Goal: Task Accomplishment & Management: Complete application form

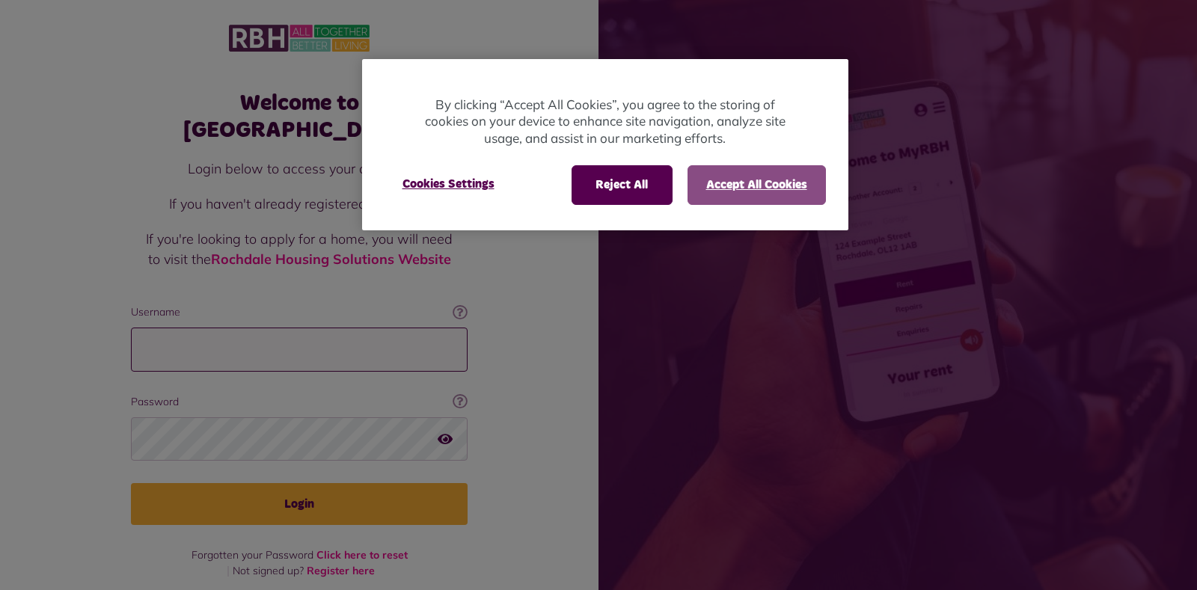
type input "**********"
click at [727, 187] on button "Accept All Cookies" at bounding box center [757, 184] width 138 height 39
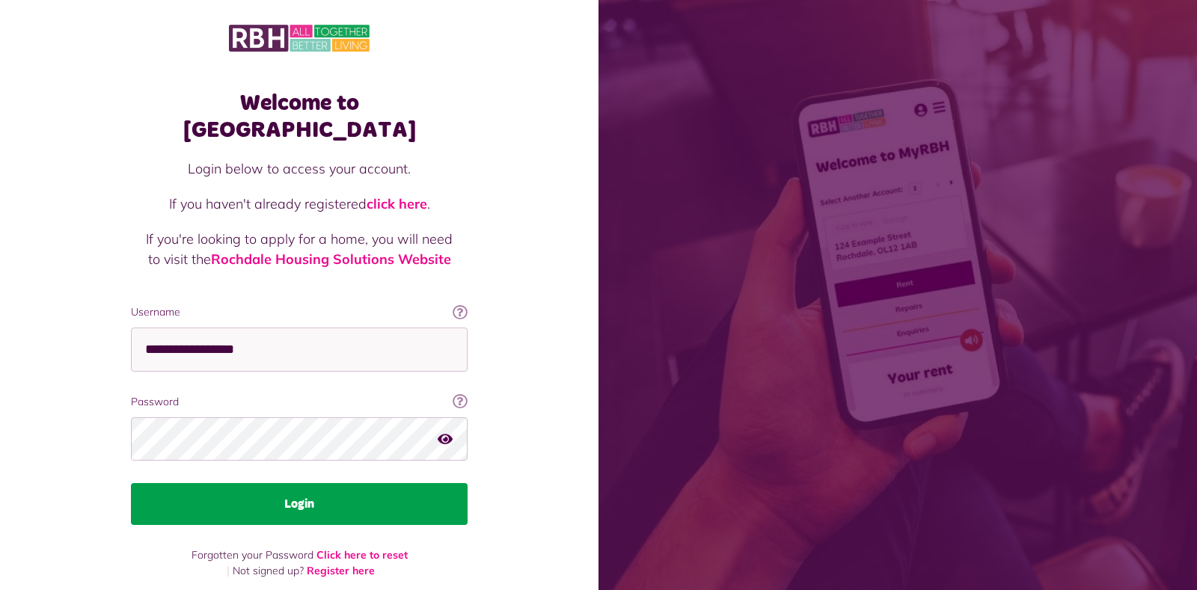
click at [302, 483] on button "Login" at bounding box center [299, 504] width 337 height 42
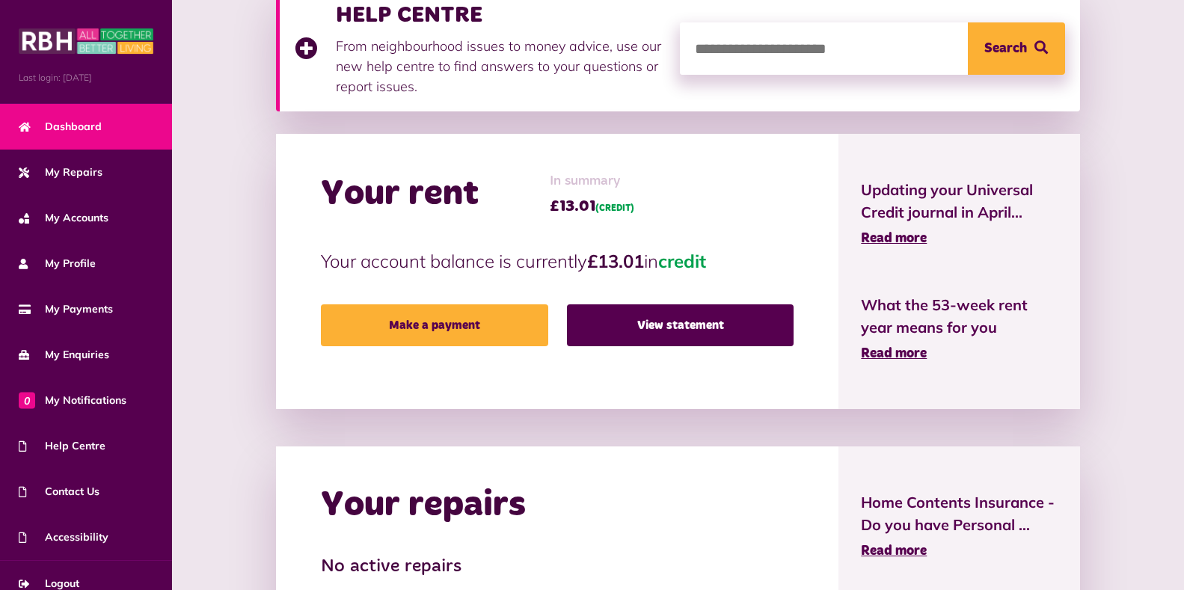
scroll to position [260, 0]
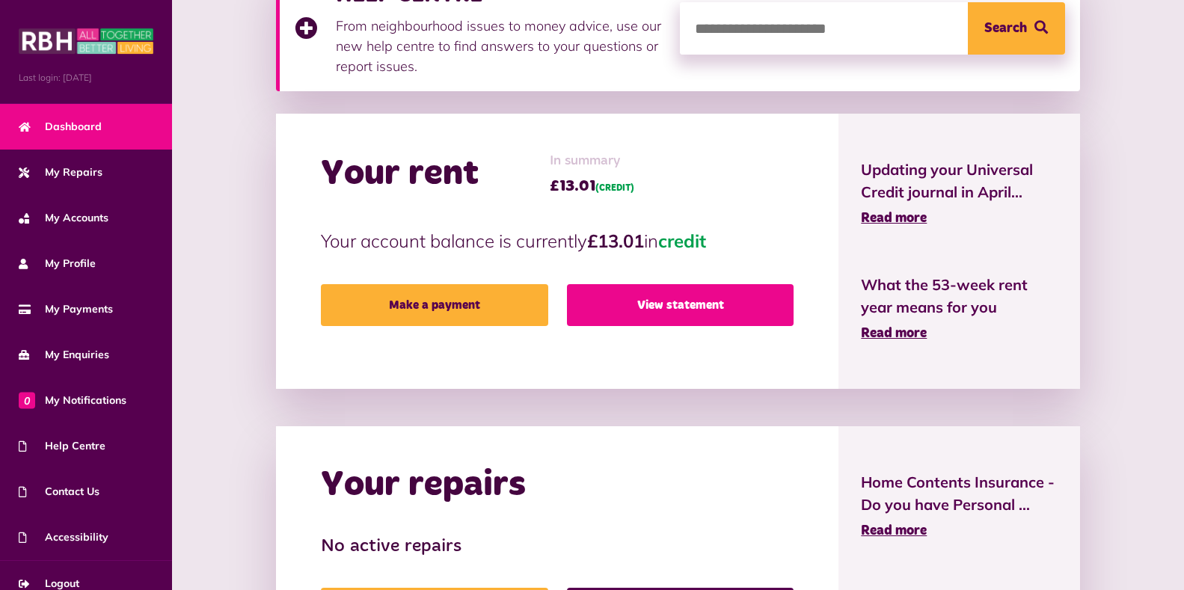
click at [685, 305] on link "View statement" at bounding box center [680, 305] width 227 height 42
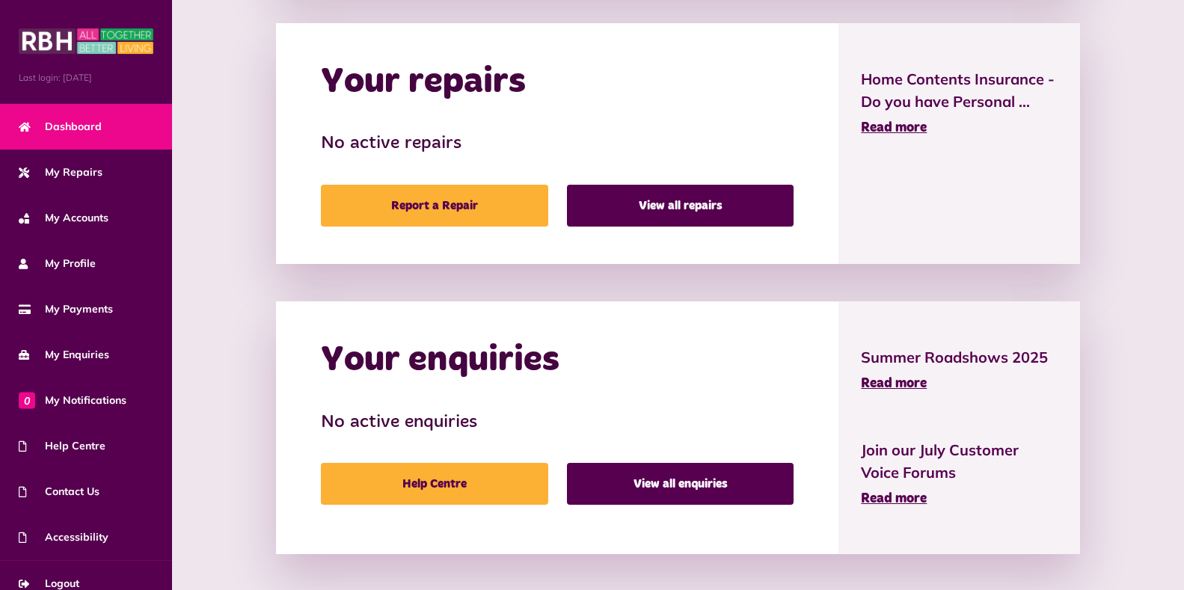
scroll to position [669, 0]
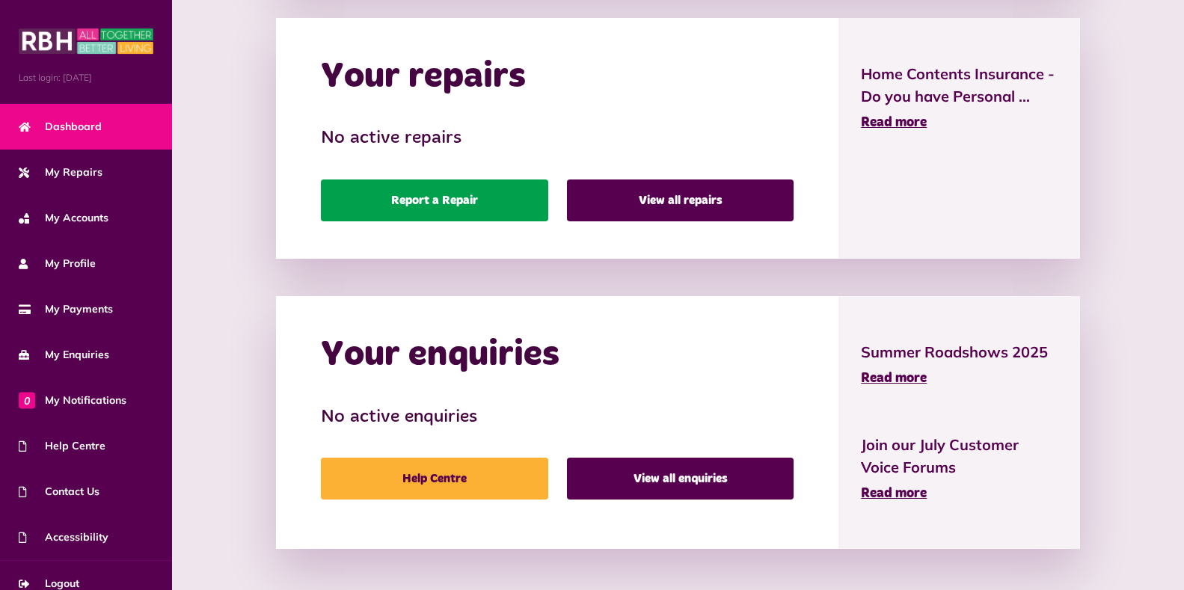
click at [435, 201] on link "Report a Repair" at bounding box center [434, 201] width 227 height 42
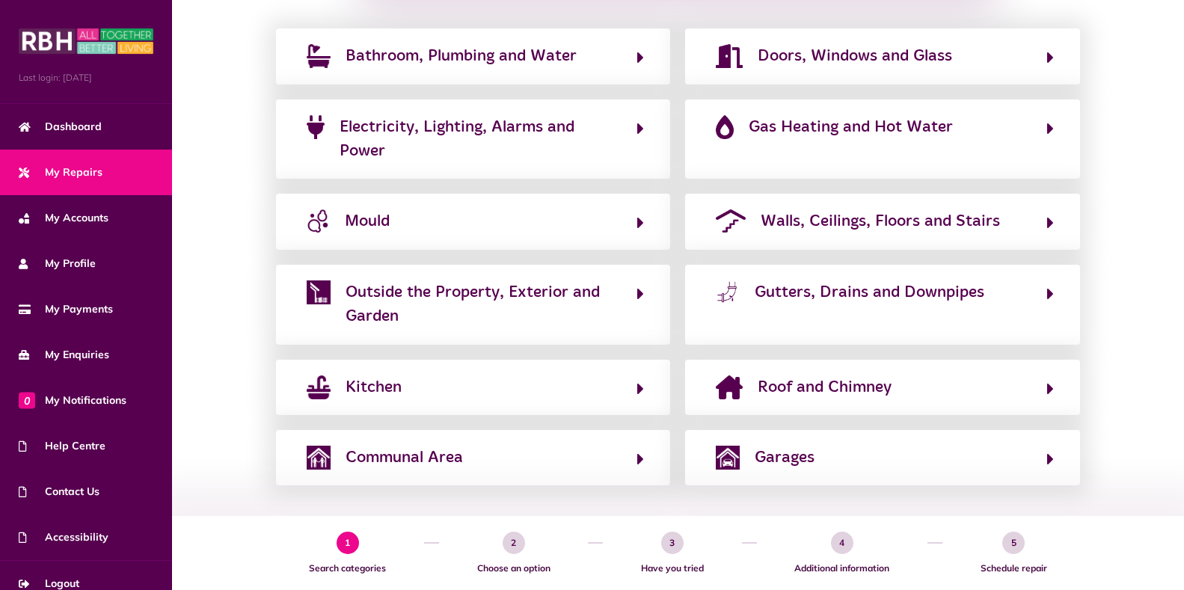
scroll to position [299, 0]
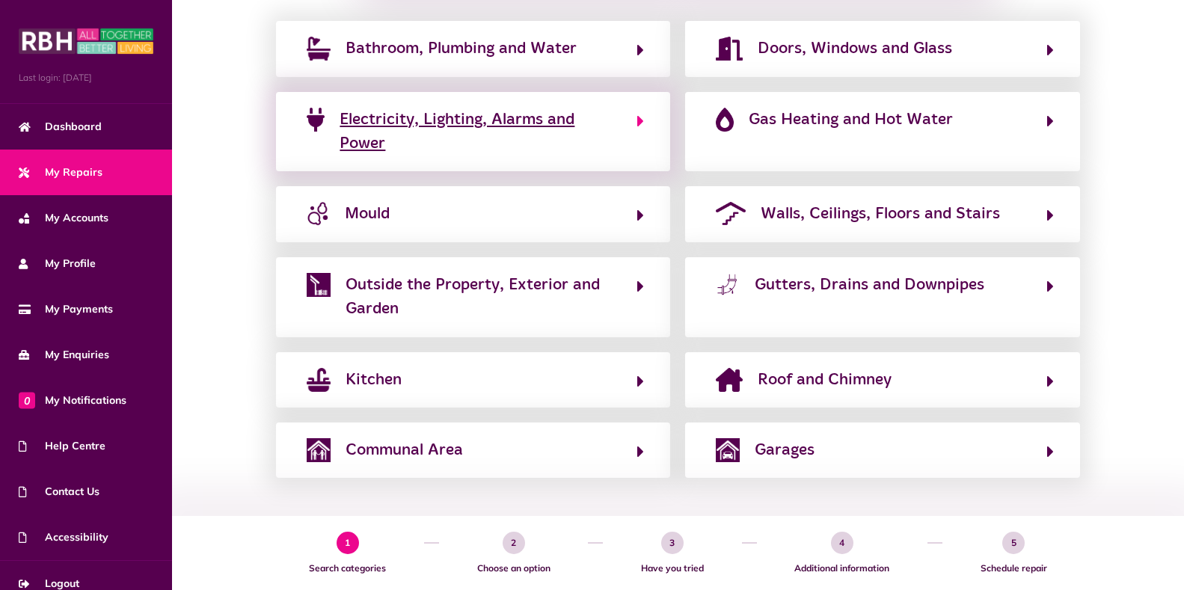
click at [432, 124] on span "Electricity, Lighting, Alarms and Power" at bounding box center [481, 132] width 282 height 49
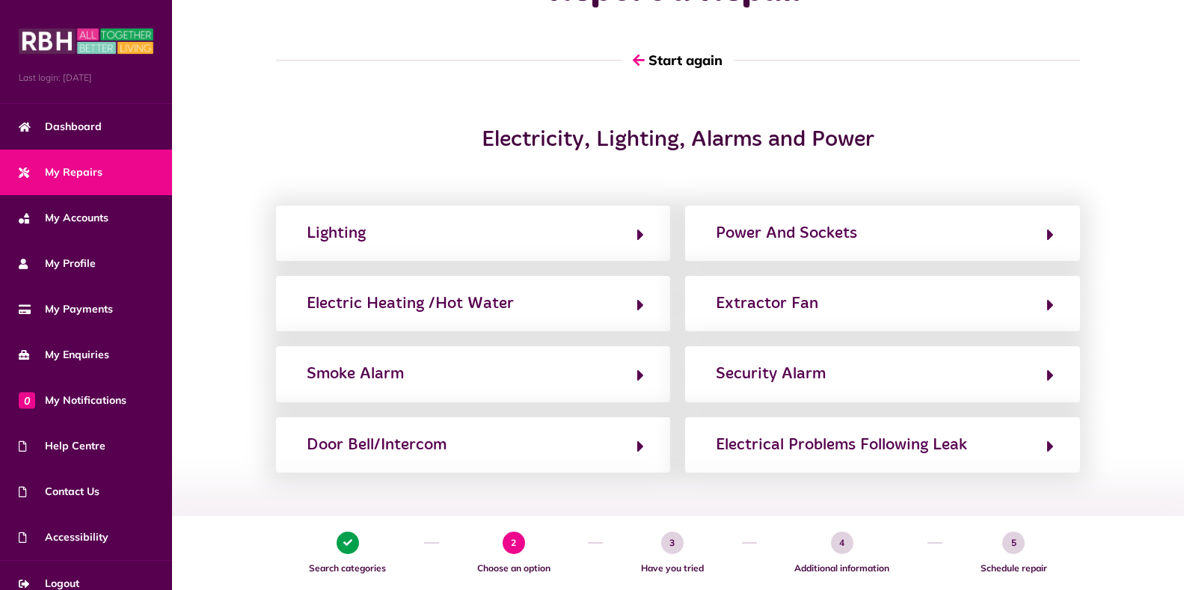
scroll to position [90, 0]
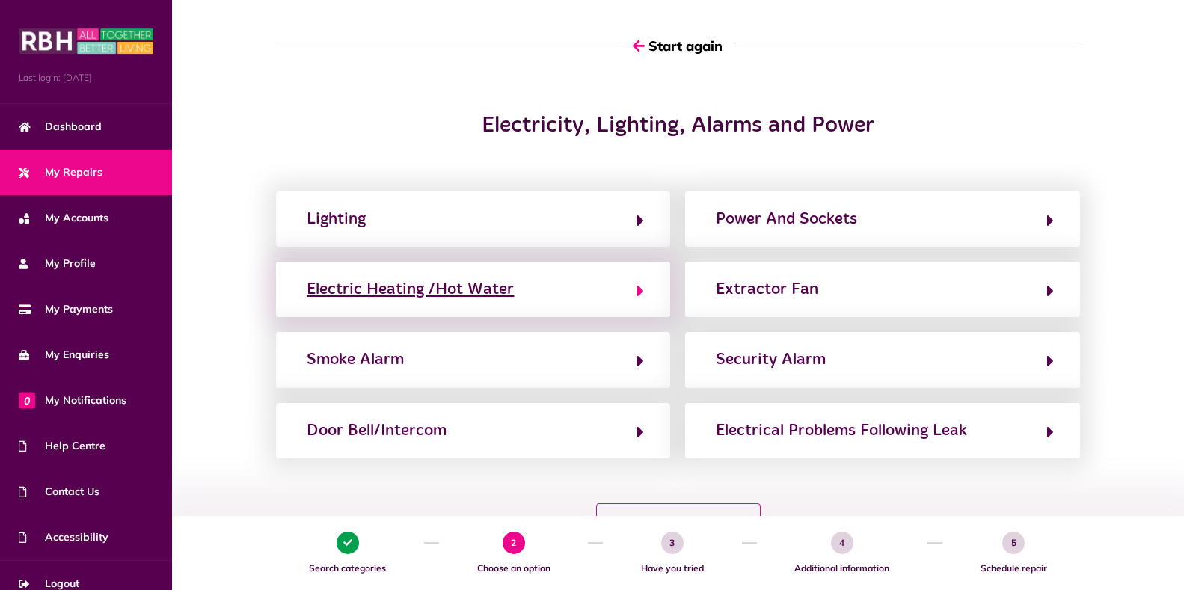
click at [403, 290] on div "Electric Heating /Hot Water" at bounding box center [410, 290] width 207 height 24
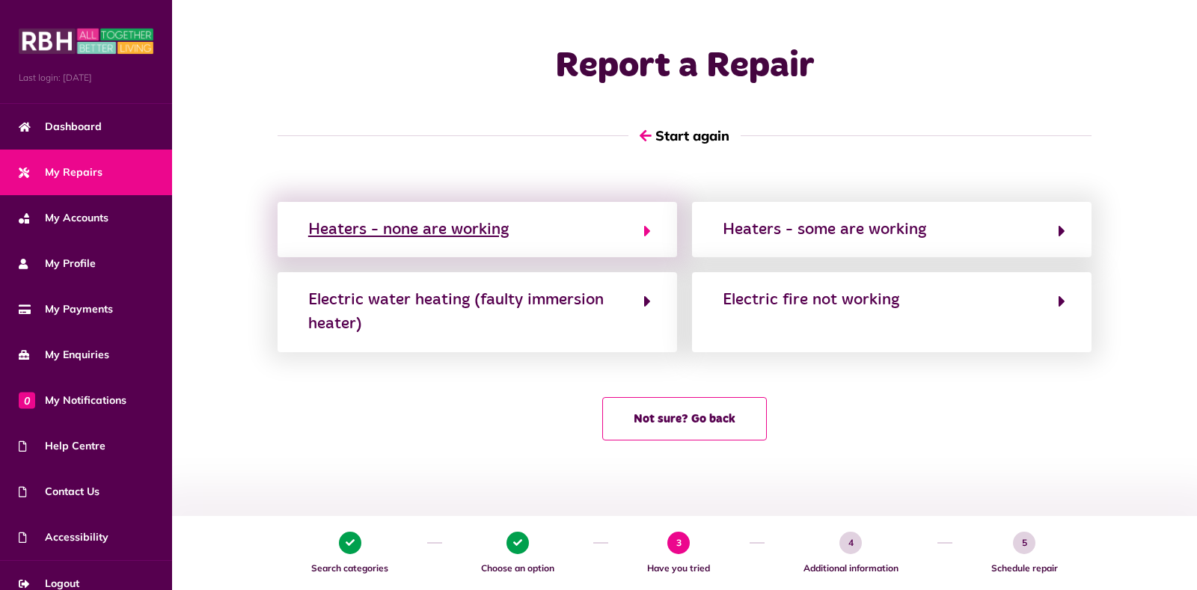
drag, startPoint x: 514, startPoint y: 231, endPoint x: 385, endPoint y: 223, distance: 129.7
click at [385, 223] on button "Heaters - none are working" at bounding box center [477, 229] width 347 height 25
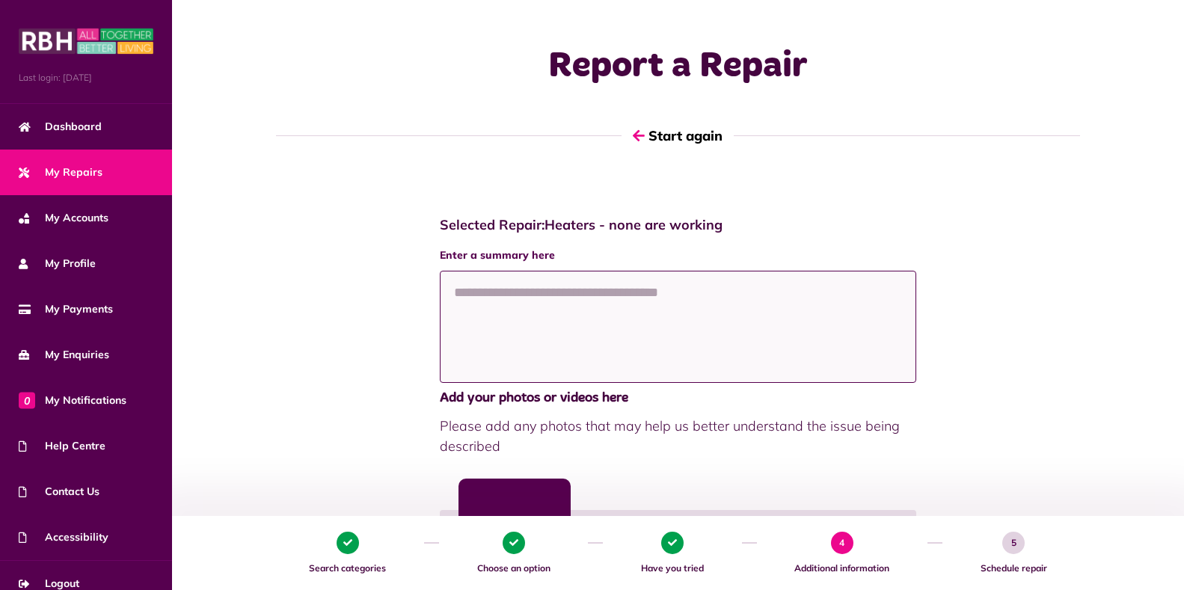
click at [449, 293] on textarea at bounding box center [678, 327] width 477 height 112
click at [453, 293] on textarea at bounding box center [678, 327] width 477 height 112
paste textarea "**********"
click at [504, 383] on textarea "**********" at bounding box center [678, 327] width 477 height 112
click at [716, 292] on textarea "**********" at bounding box center [678, 327] width 477 height 112
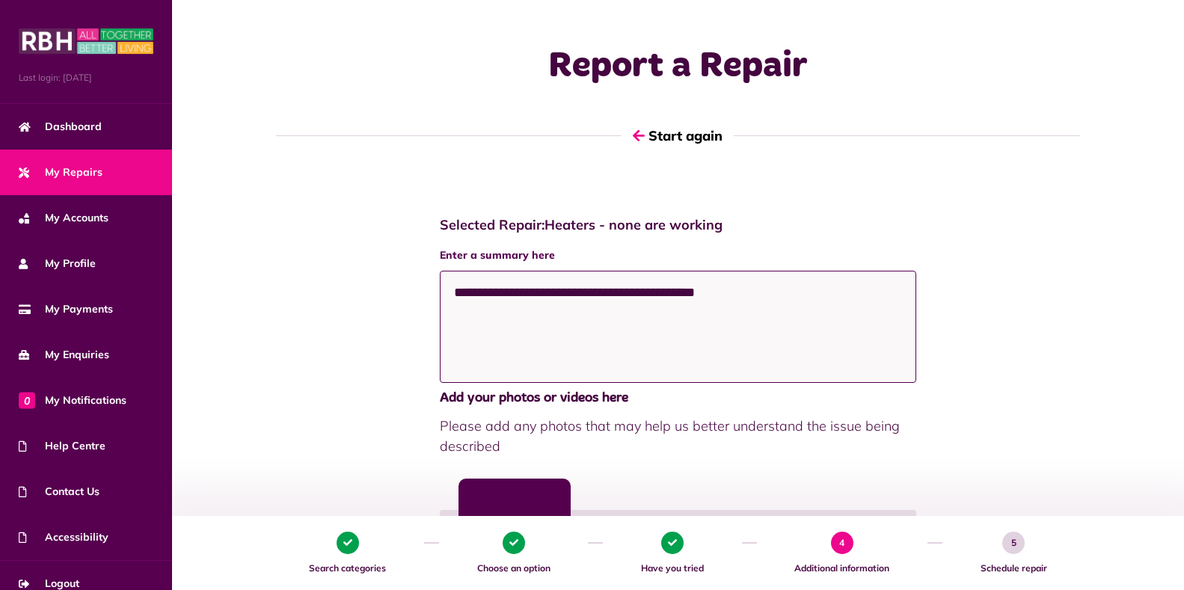
paste textarea "**********"
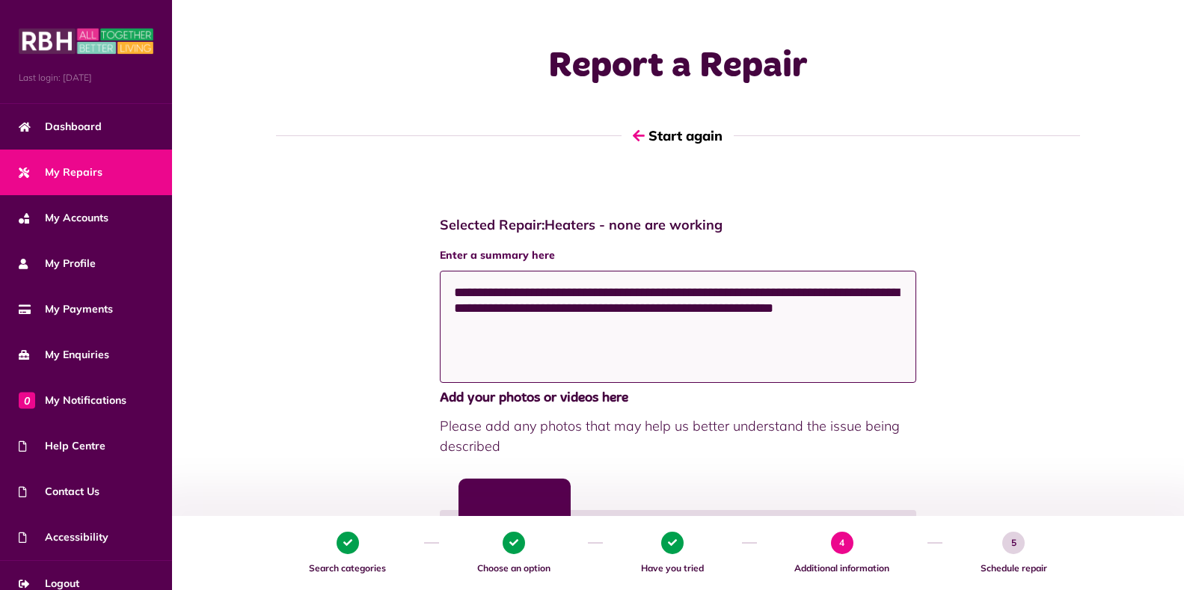
paste textarea "**********"
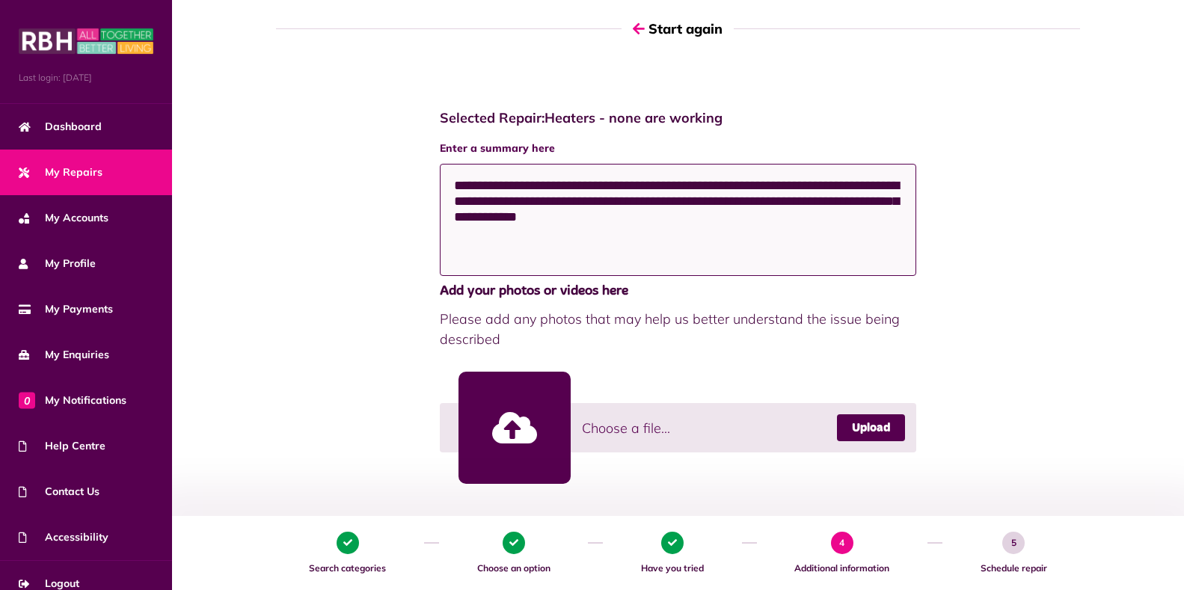
scroll to position [120, 0]
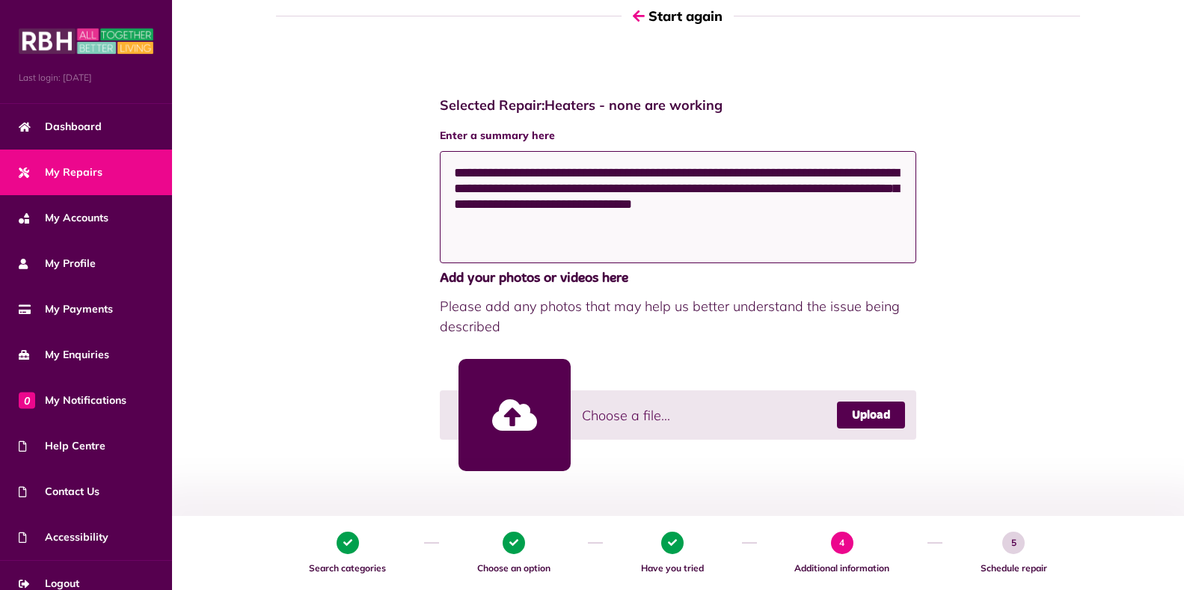
type textarea "**********"
click at [510, 415] on link at bounding box center [515, 415] width 112 height 112
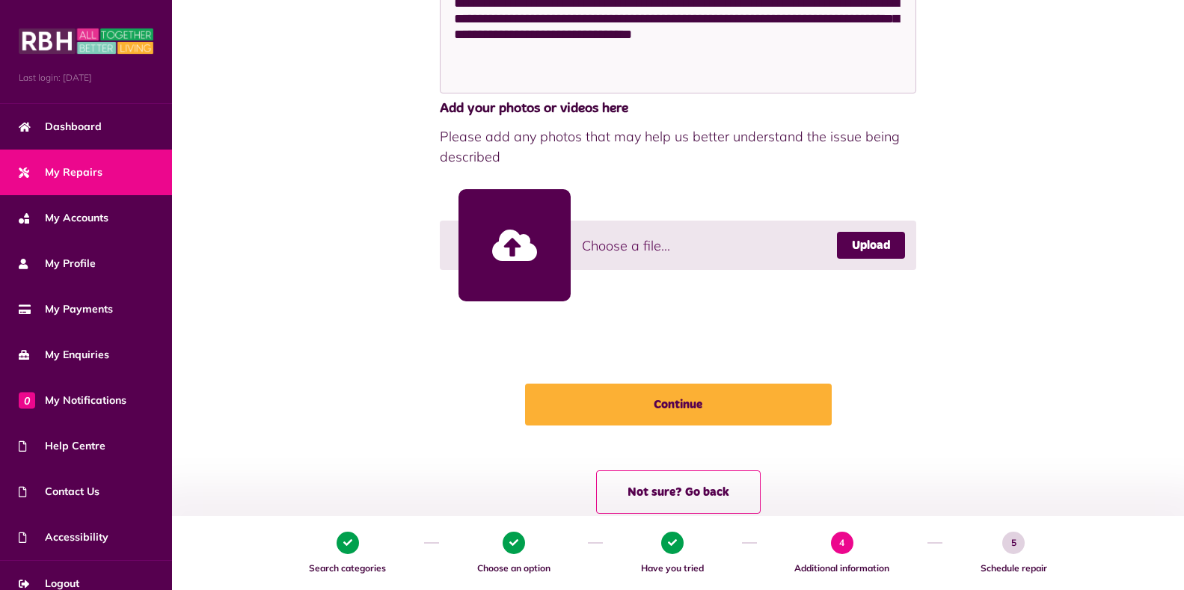
scroll to position [325, 0]
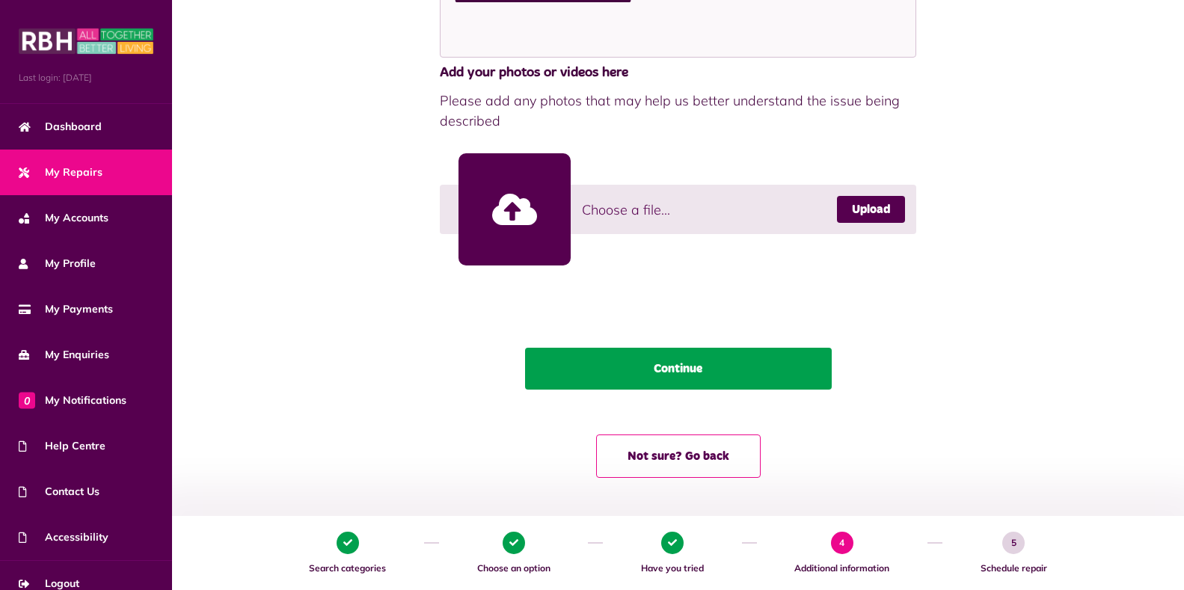
click at [673, 367] on button "Continue" at bounding box center [678, 369] width 307 height 42
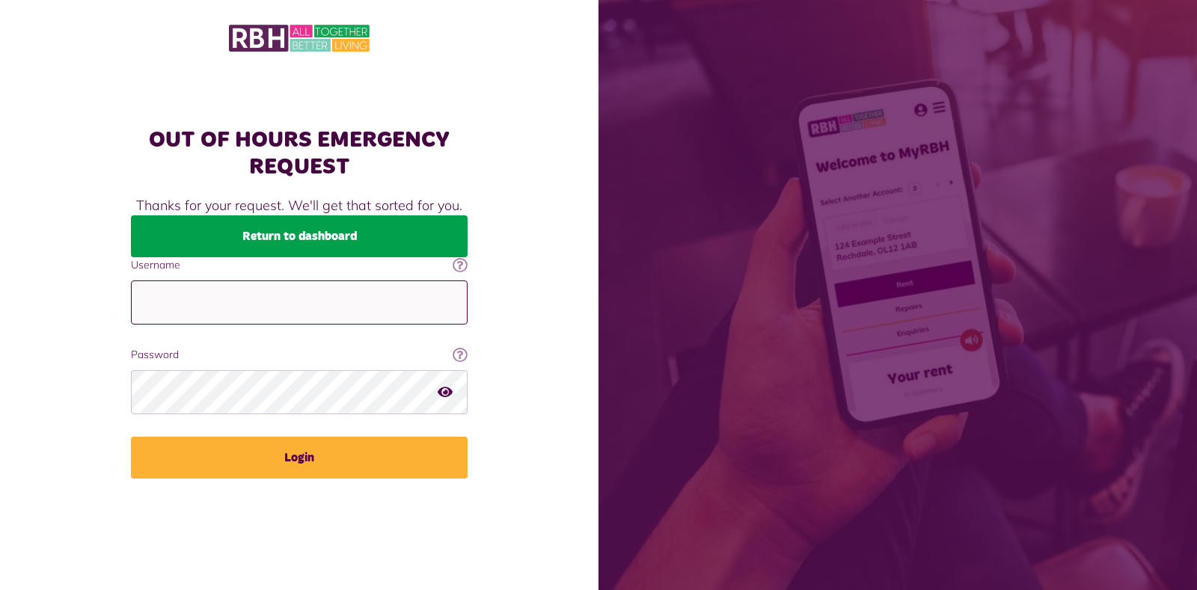
type input "**********"
click at [273, 237] on link "Return to dashboard" at bounding box center [299, 236] width 337 height 42
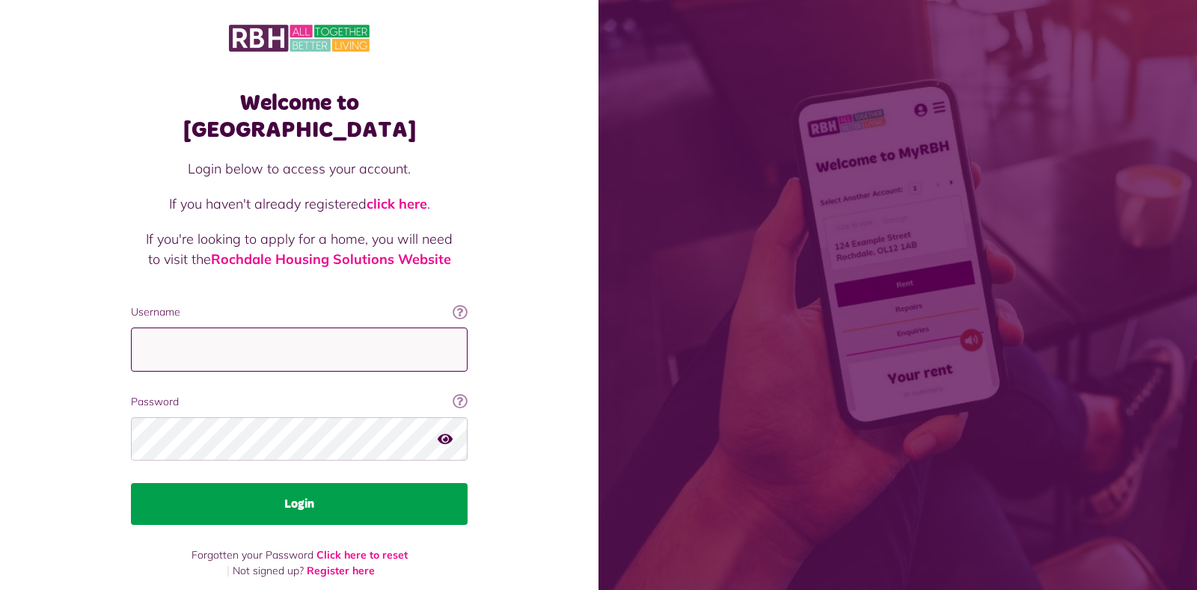
type input "**********"
click at [294, 483] on button "Login" at bounding box center [299, 504] width 337 height 42
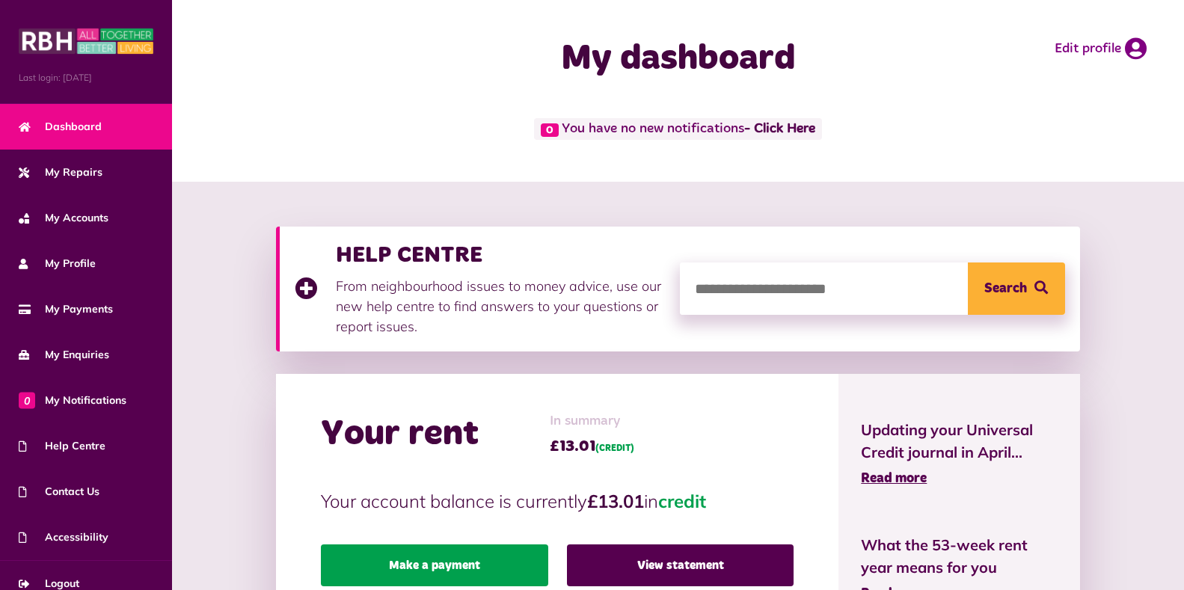
click at [453, 563] on link "Make a payment" at bounding box center [434, 566] width 227 height 42
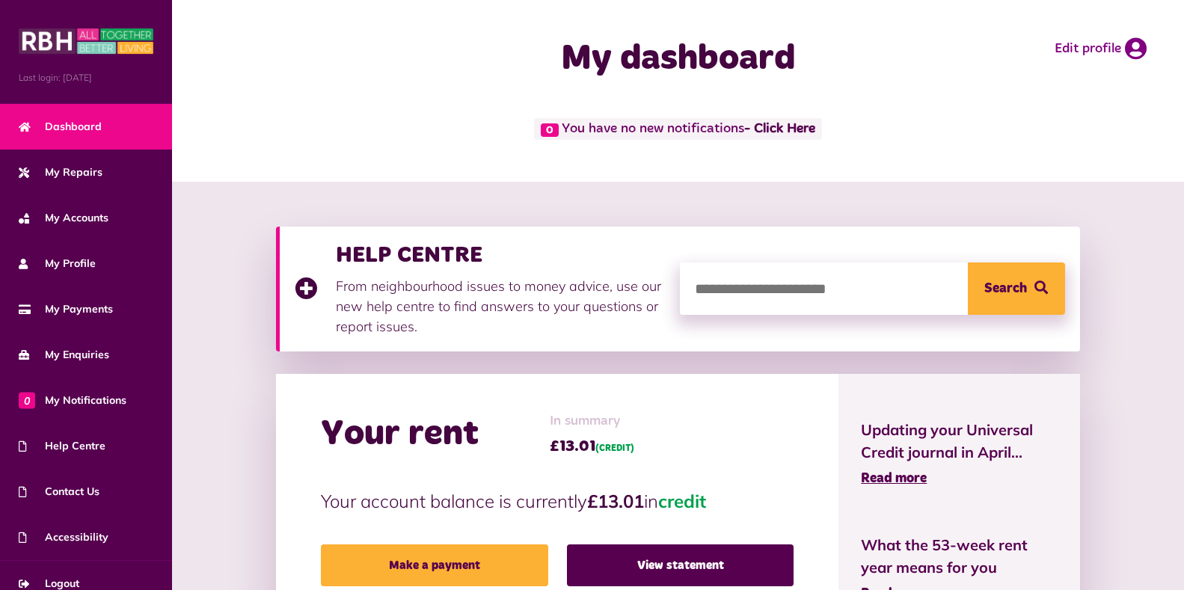
scroll to position [1, 0]
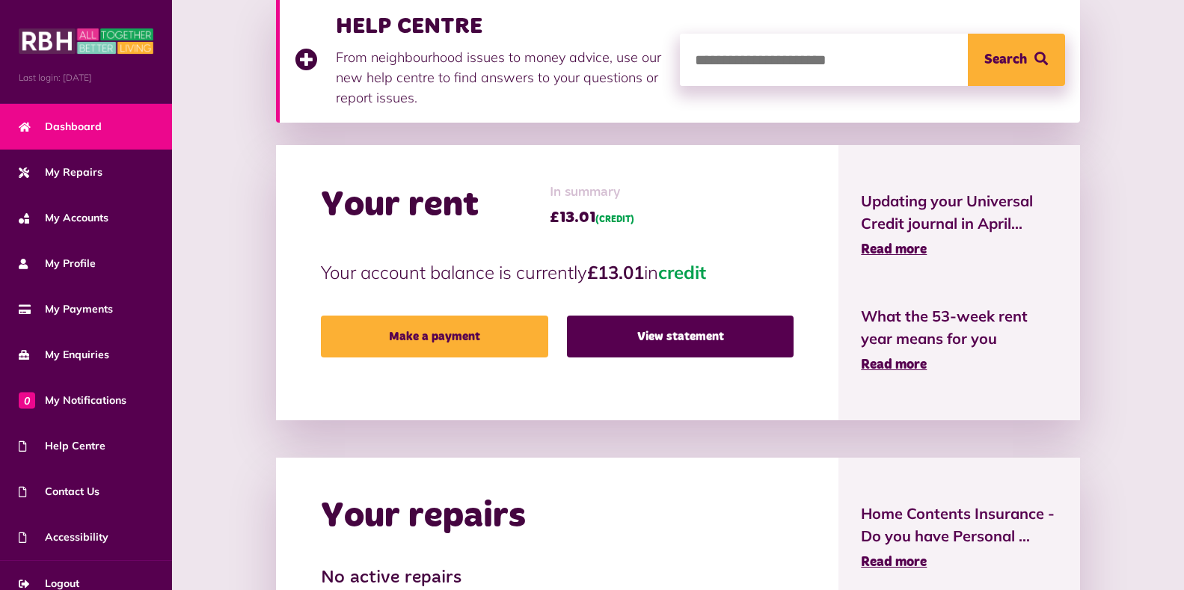
scroll to position [209, 0]
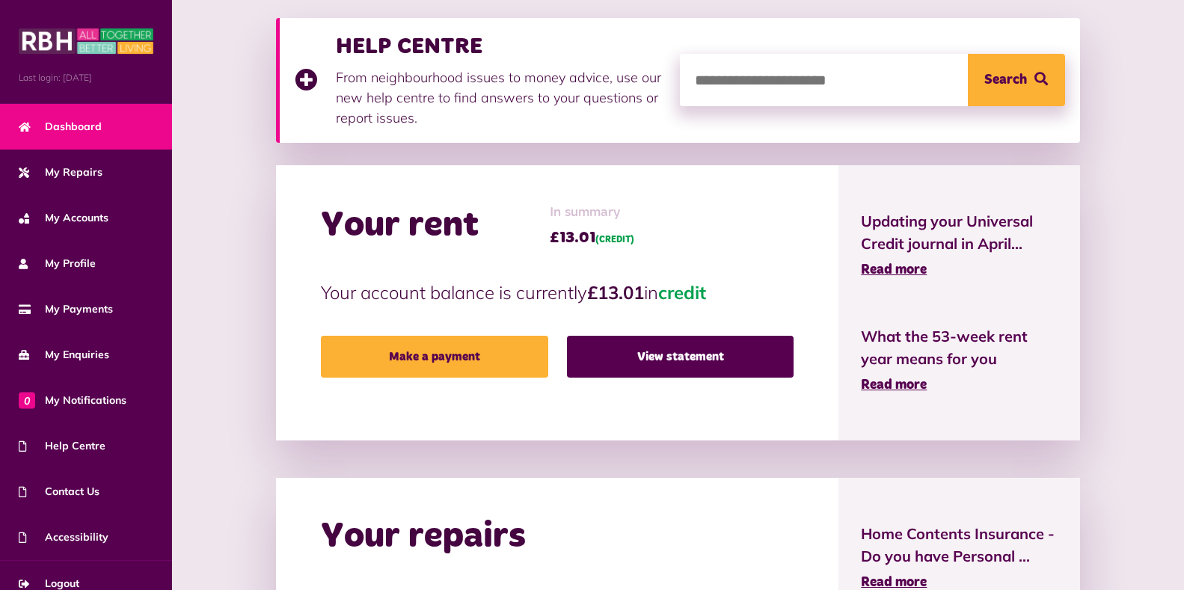
click at [1023, 79] on button "Search" at bounding box center [1016, 80] width 97 height 52
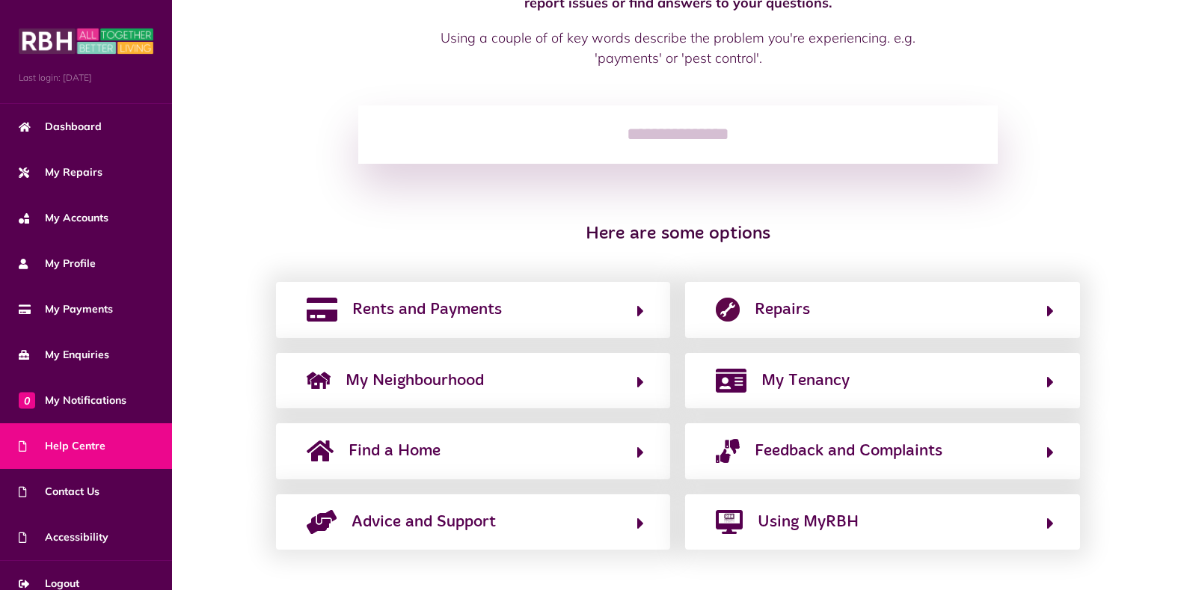
scroll to position [143, 0]
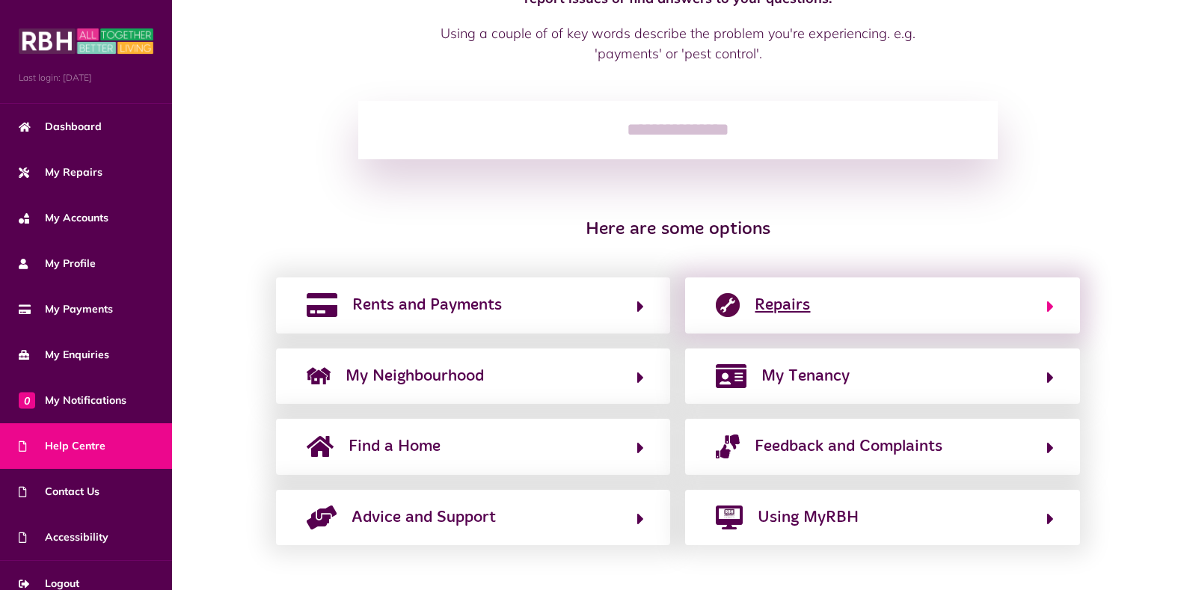
click at [839, 308] on button "Repairs" at bounding box center [882, 305] width 342 height 25
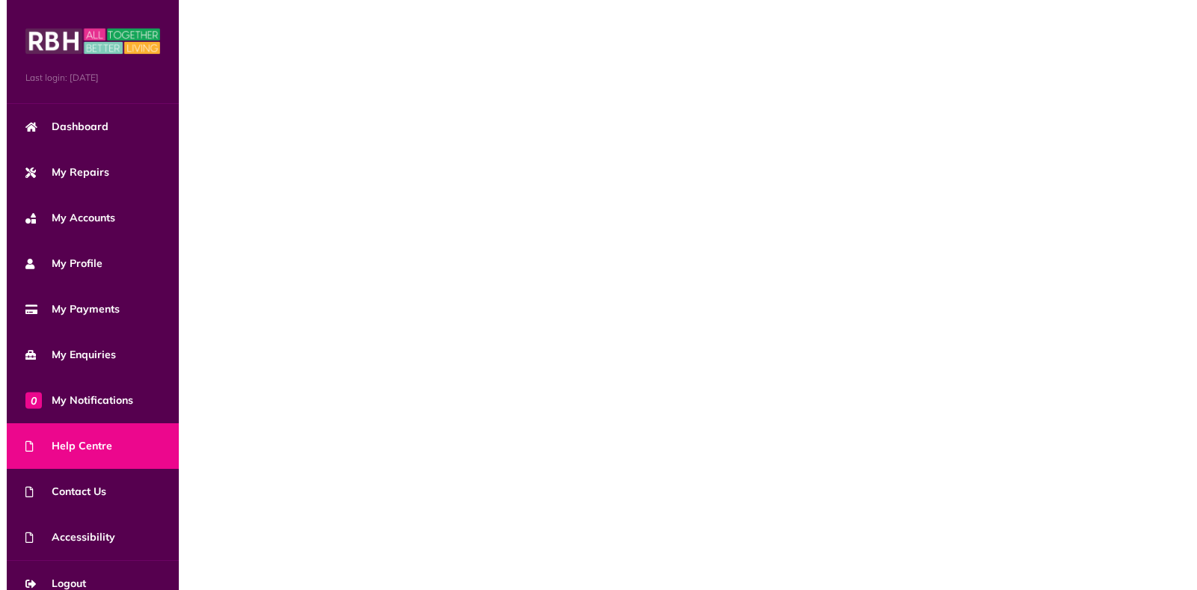
scroll to position [0, 0]
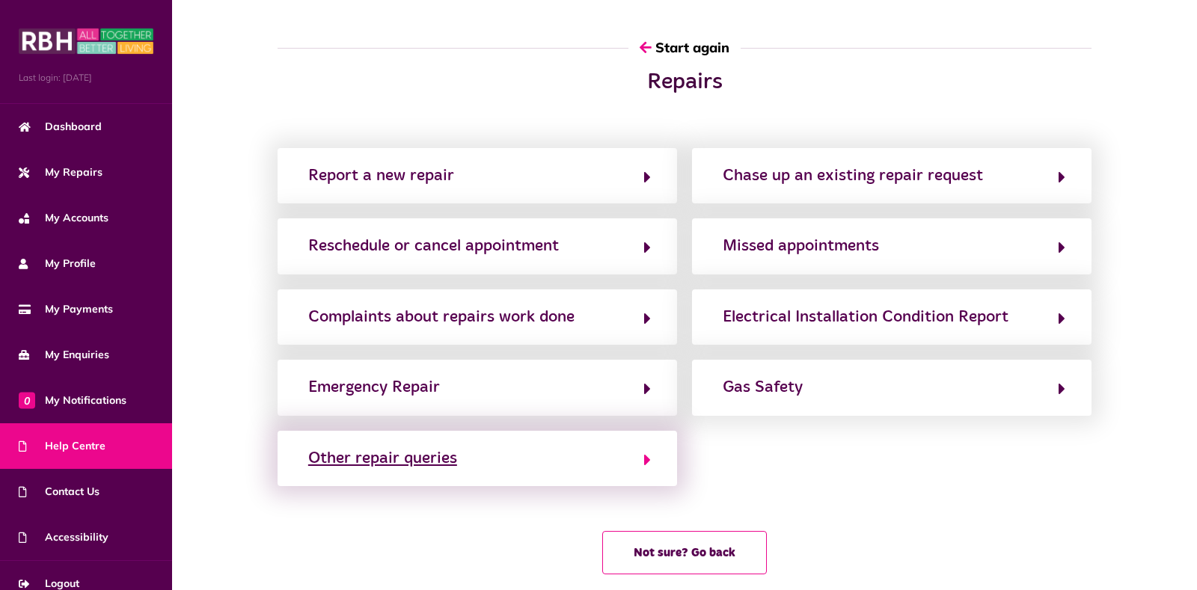
click at [646, 460] on icon "button" at bounding box center [647, 460] width 7 height 18
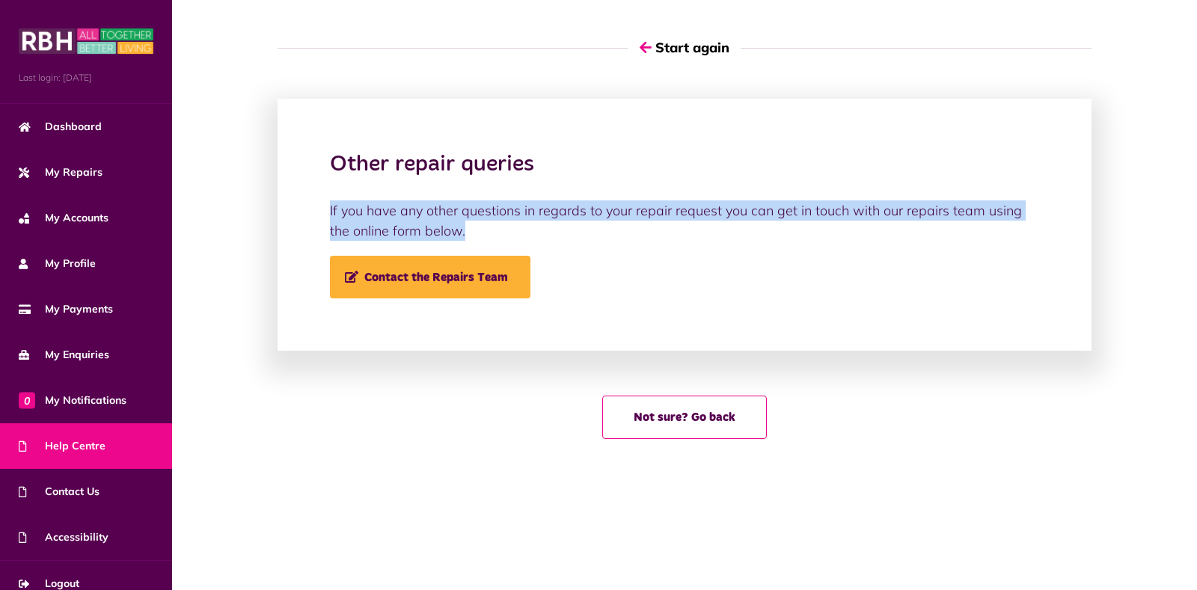
drag, startPoint x: 467, startPoint y: 233, endPoint x: 329, endPoint y: 212, distance: 139.1
click at [330, 212] on p "If you have any other questions in regards to your repair request you can get i…" at bounding box center [684, 221] width 709 height 40
copy p "If you have any other questions in regards to your repair request you can get i…"
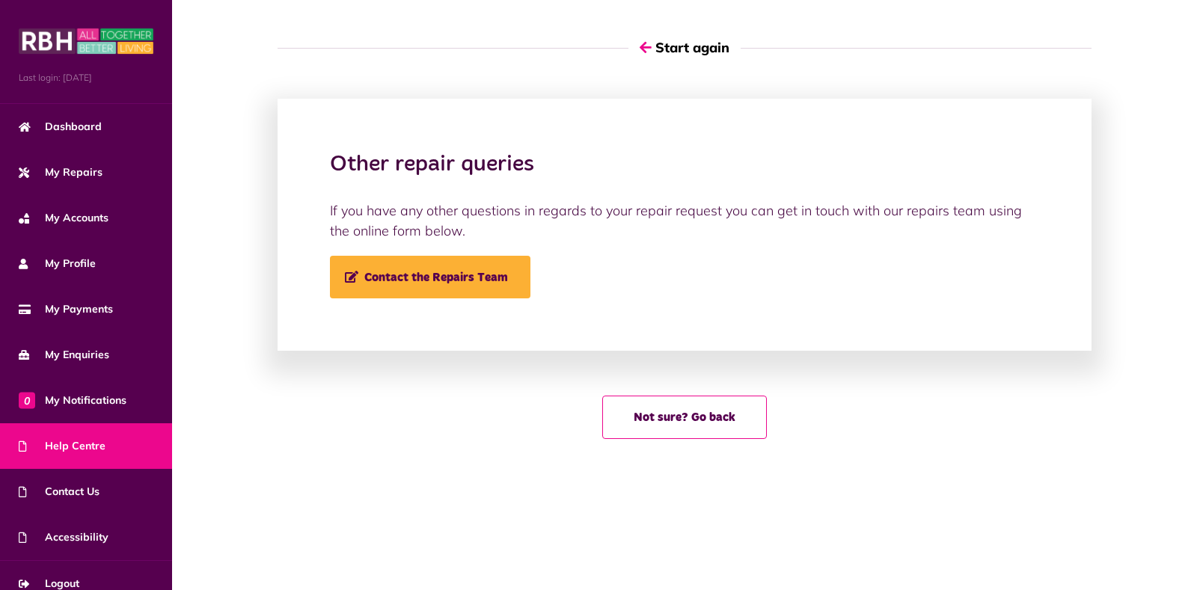
click at [390, 431] on div "Not sure? Go back" at bounding box center [684, 417] width 829 height 43
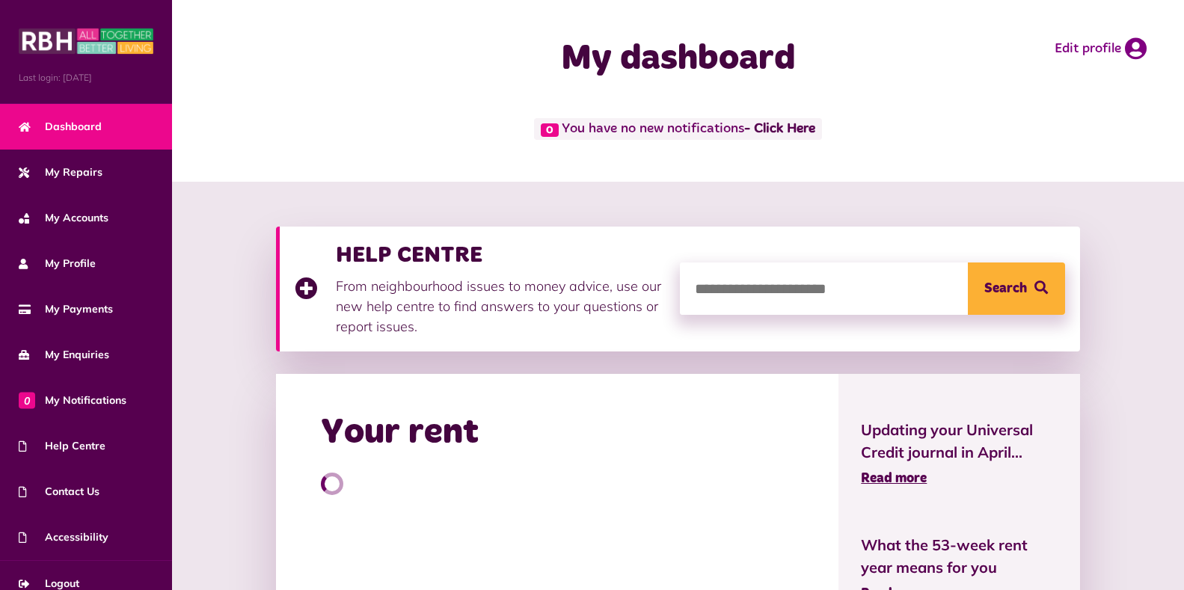
scroll to position [209, 0]
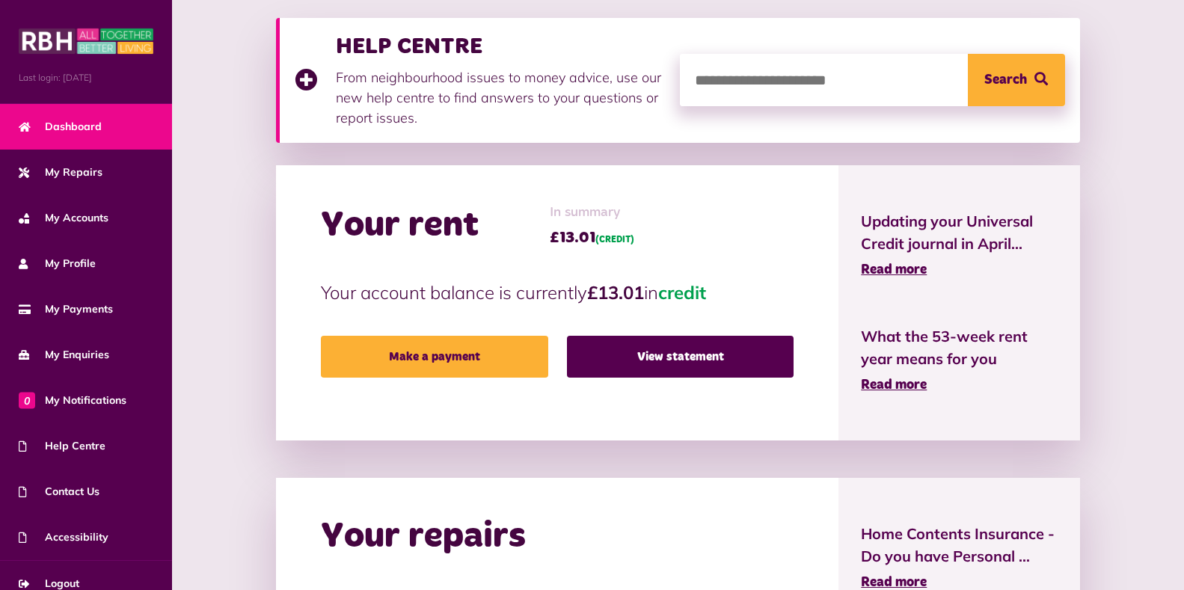
click at [1036, 78] on icon "submit" at bounding box center [1041, 78] width 13 height 13
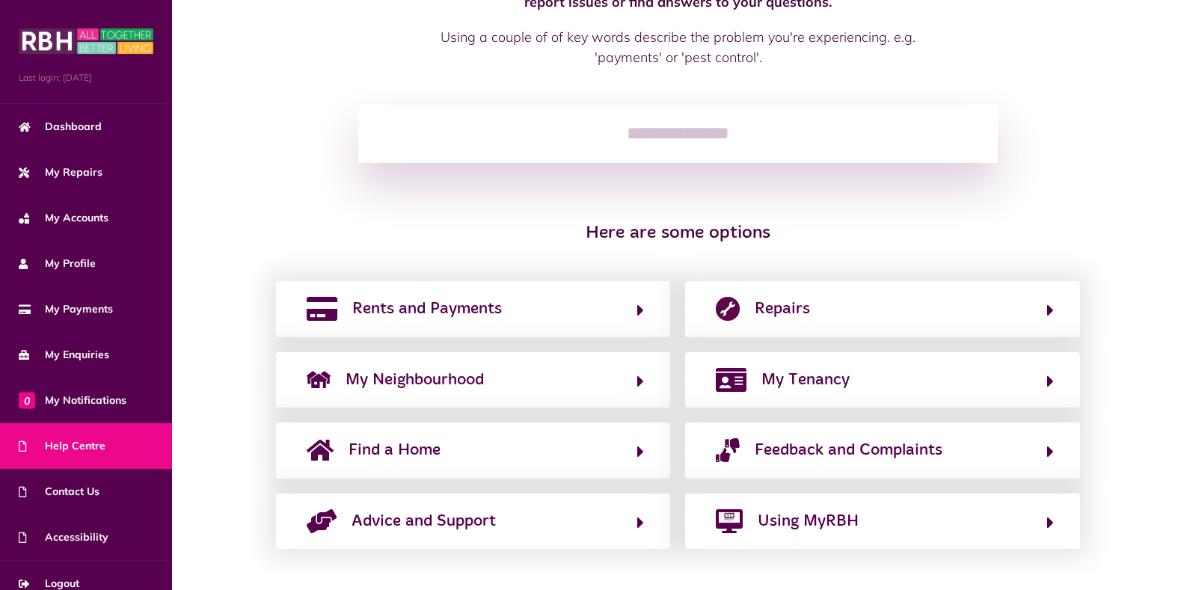
scroll to position [143, 0]
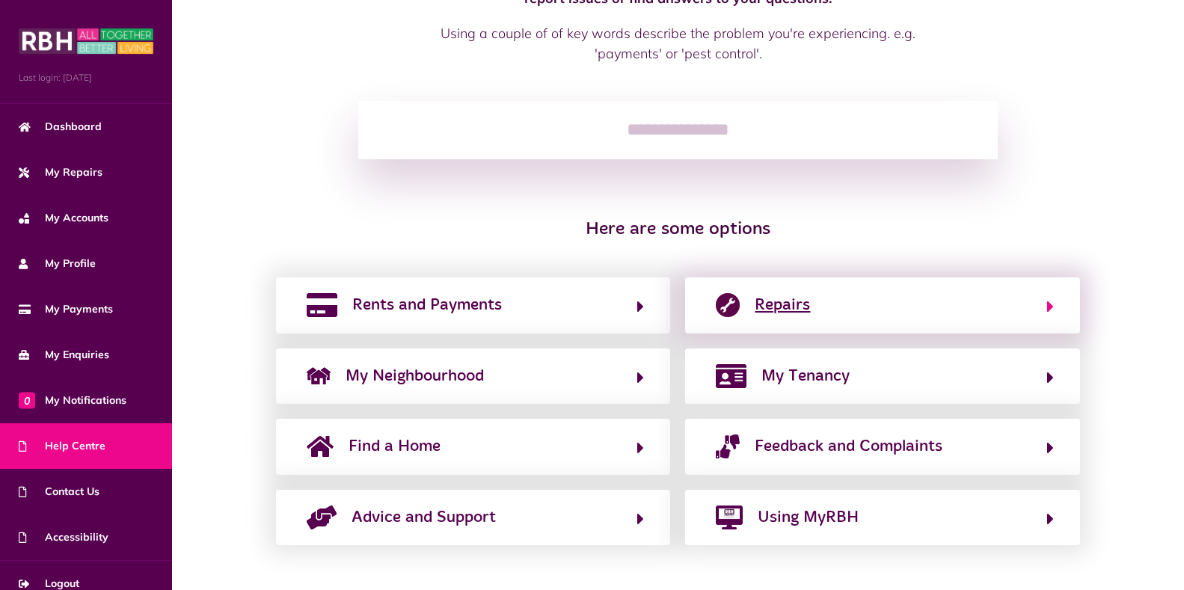
click at [786, 307] on span "Repairs" at bounding box center [782, 305] width 55 height 24
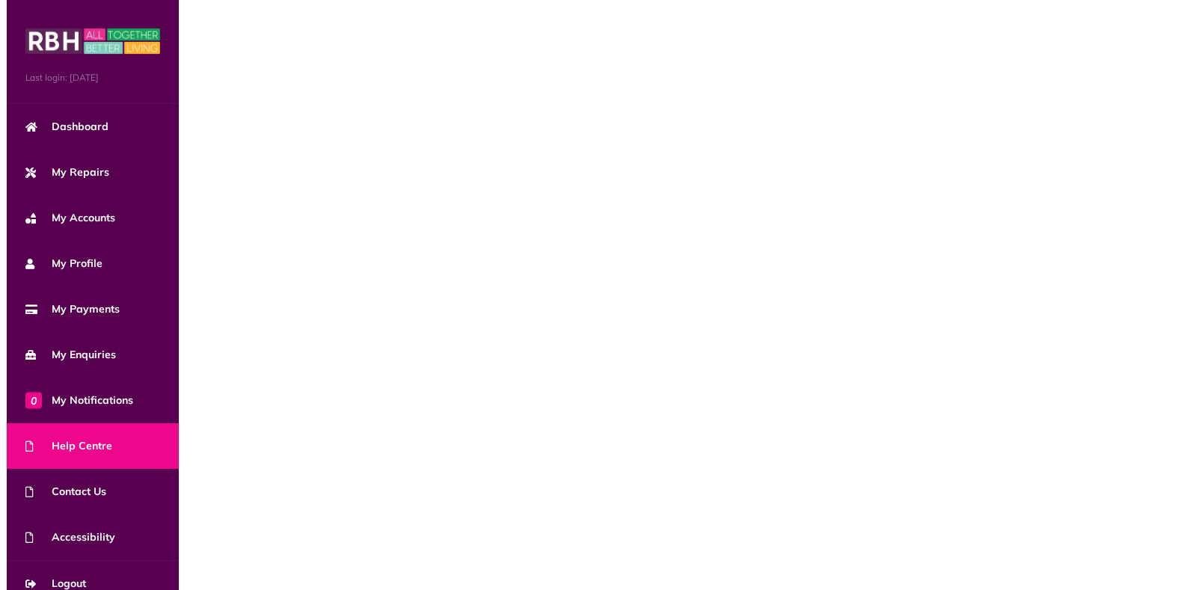
scroll to position [0, 0]
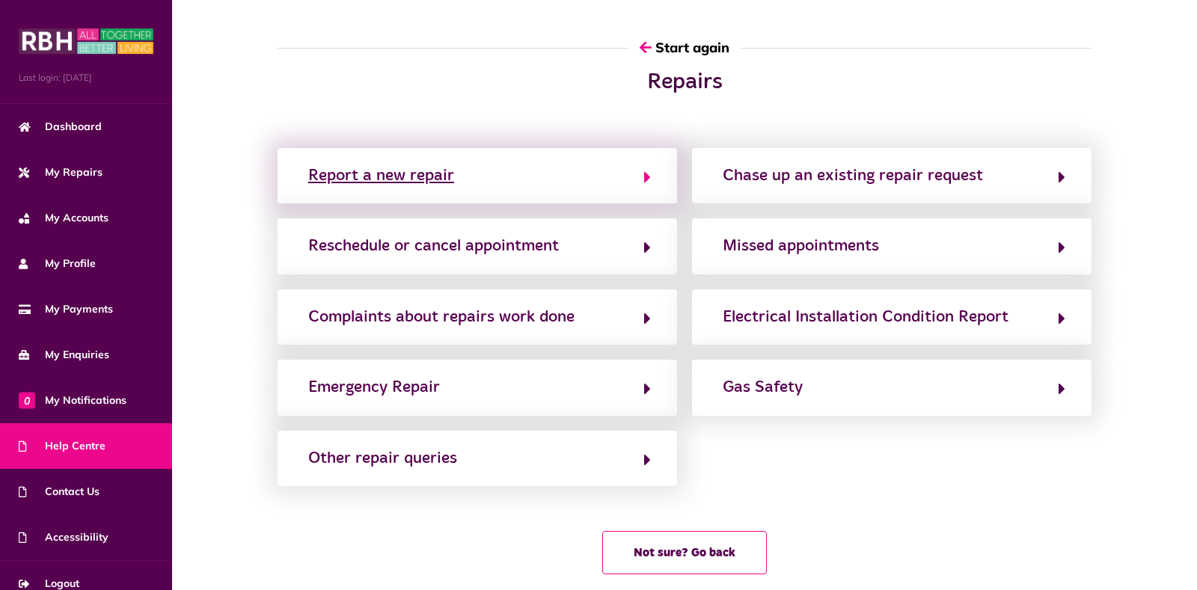
drag, startPoint x: 460, startPoint y: 456, endPoint x: 352, endPoint y: 175, distance: 301.5
click at [352, 175] on div "Report a new repair Chase up an existing repair request Reschedule or cancel ap…" at bounding box center [684, 317] width 829 height 338
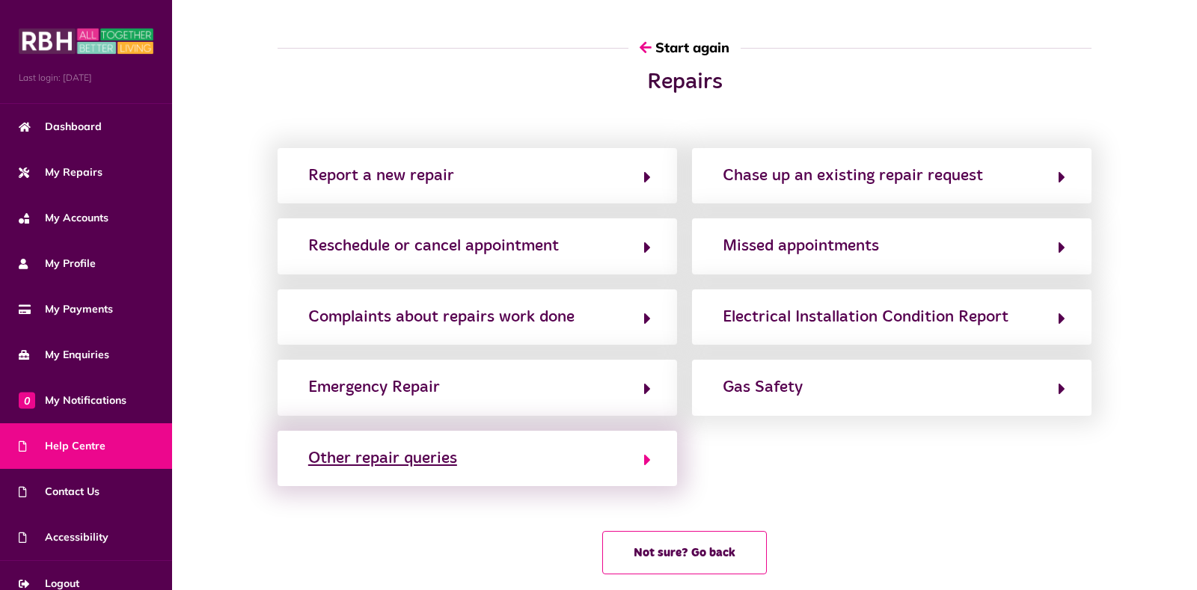
click at [645, 460] on icon "button" at bounding box center [647, 460] width 7 height 18
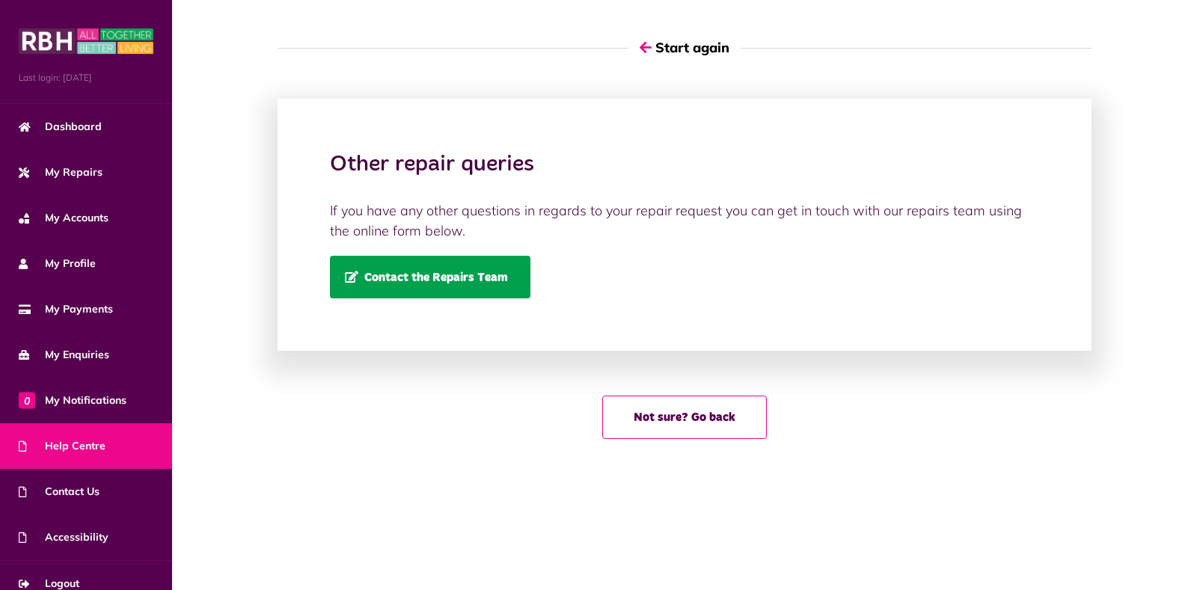
click at [413, 280] on span "Contact the Repairs Team" at bounding box center [426, 277] width 163 height 13
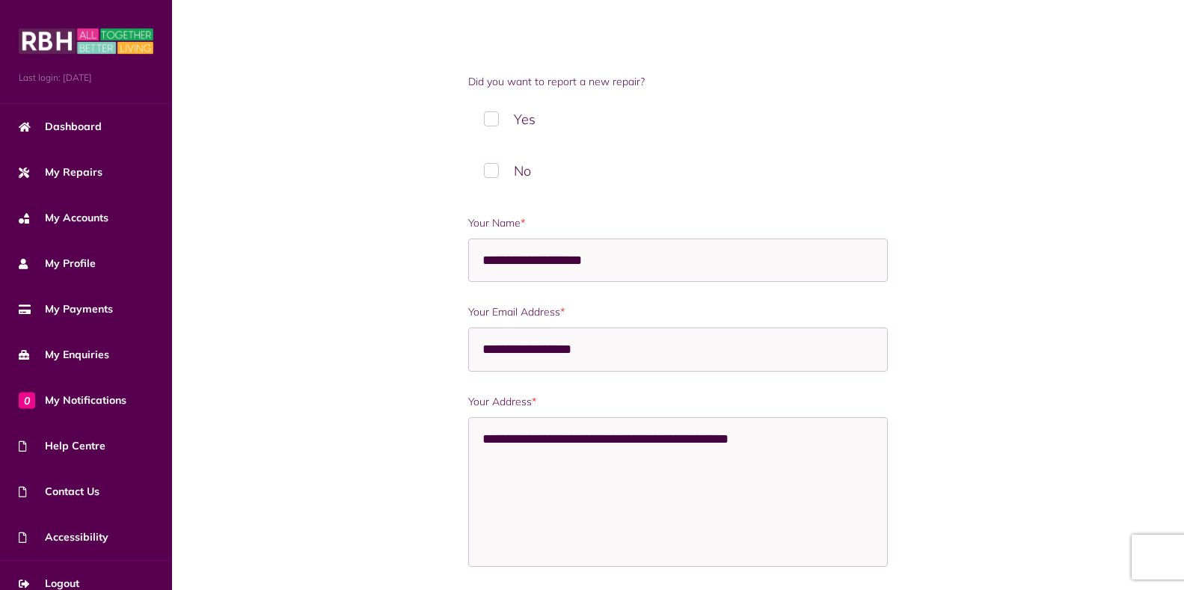
scroll to position [65, 0]
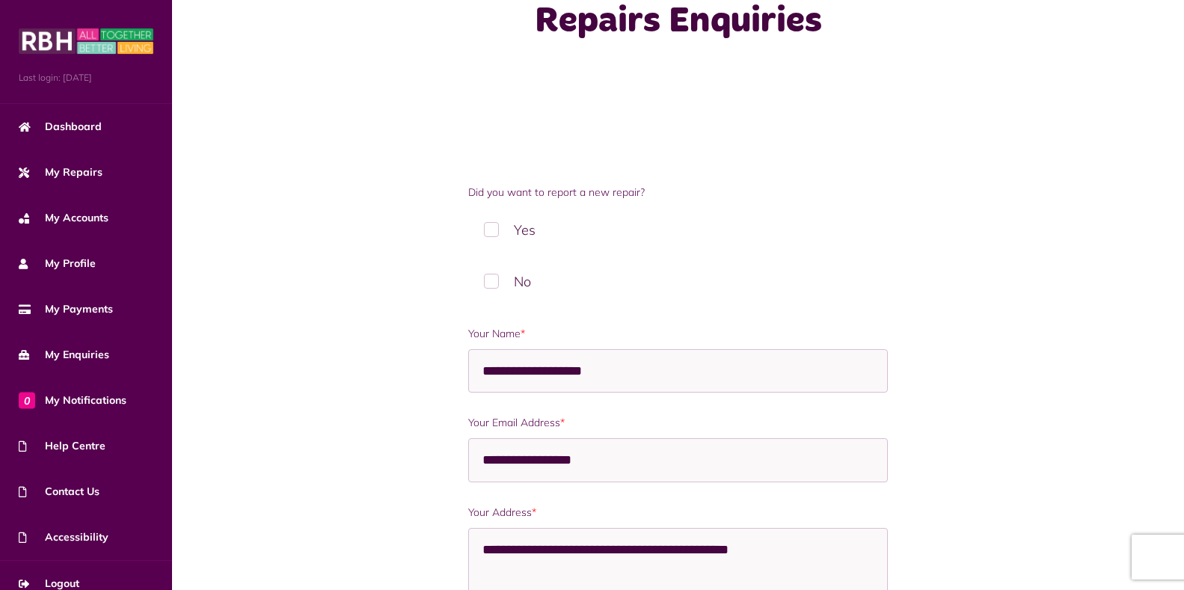
drag, startPoint x: 648, startPoint y: 191, endPoint x: 469, endPoint y: 190, distance: 178.8
click at [469, 190] on label "Did you want to report a new repair?" at bounding box center [678, 193] width 420 height 16
copy label "Did you want to report a new repair?"
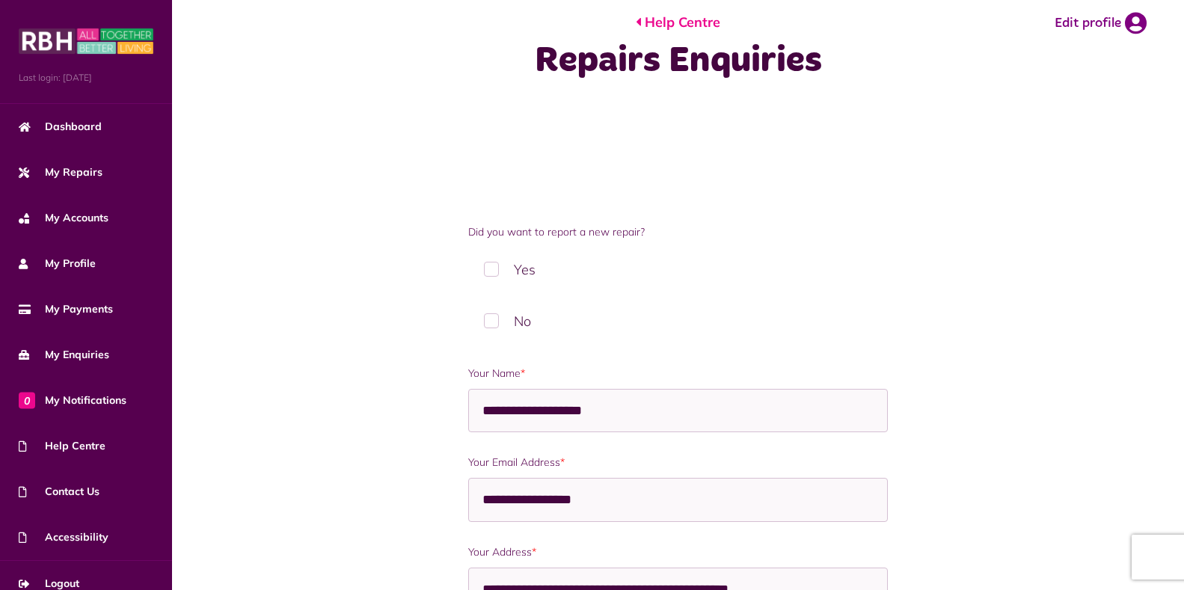
scroll to position [0, 0]
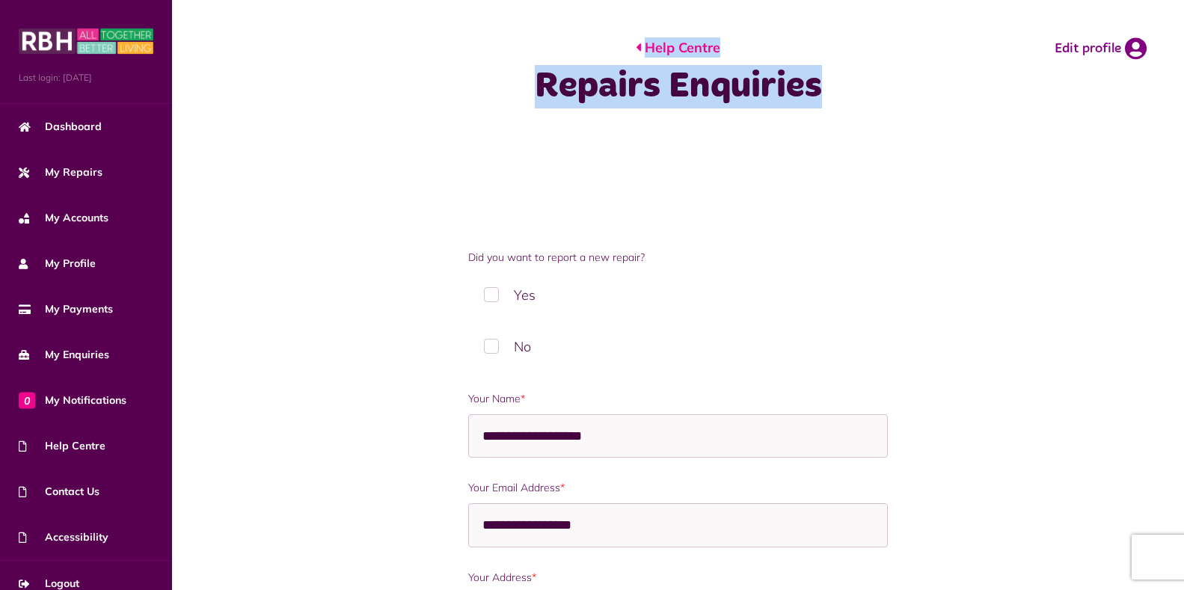
drag, startPoint x: 830, startPoint y: 25, endPoint x: 701, endPoint y: 7, distance: 130.7
click at [701, 7] on div "Help Centre Repairs Enquiries Edit profile" at bounding box center [678, 102] width 1012 height 205
copy div "Help Centre Repairs Enquiries"
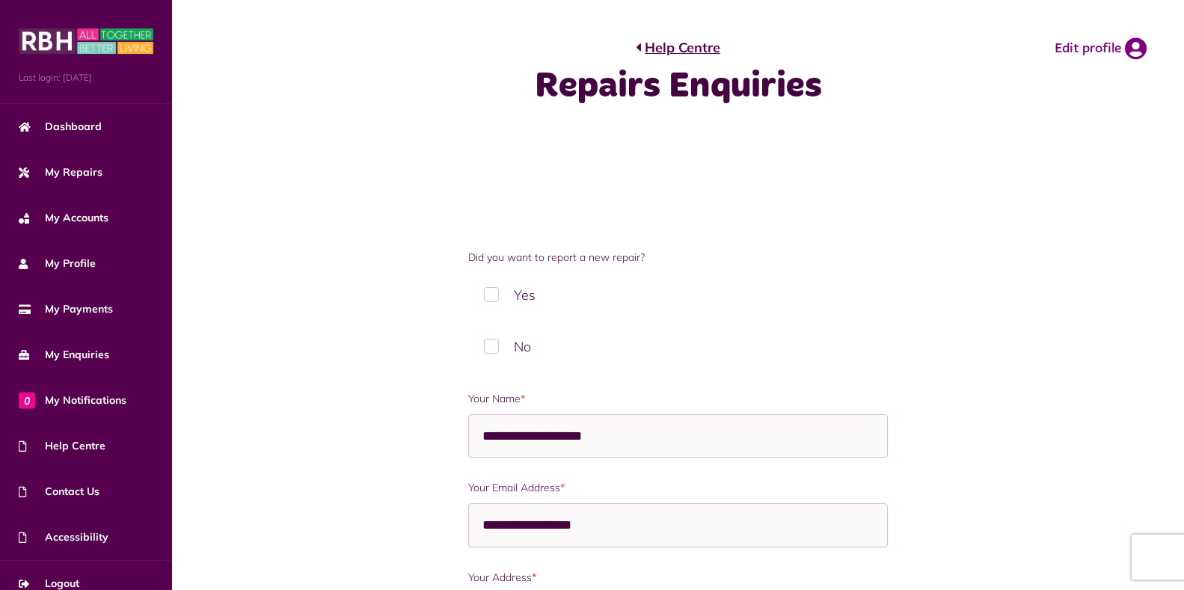
click at [365, 186] on div "Help Centre Repairs Enquiries Edit profile" at bounding box center [678, 102] width 982 height 175
click at [489, 296] on label "Yes" at bounding box center [678, 295] width 420 height 44
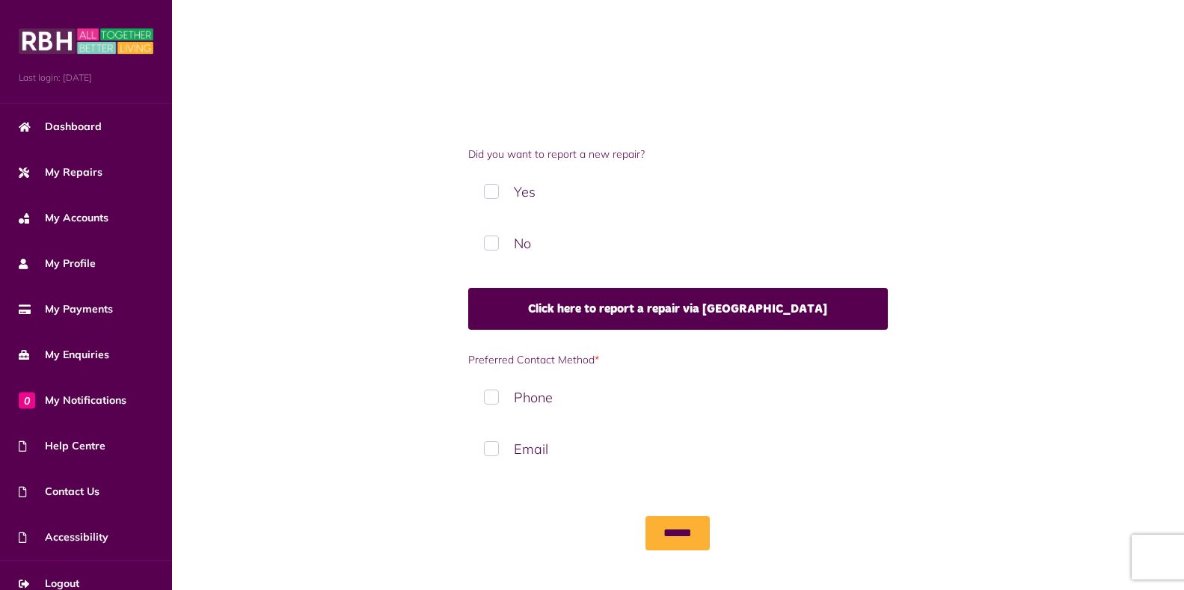
scroll to position [108, 0]
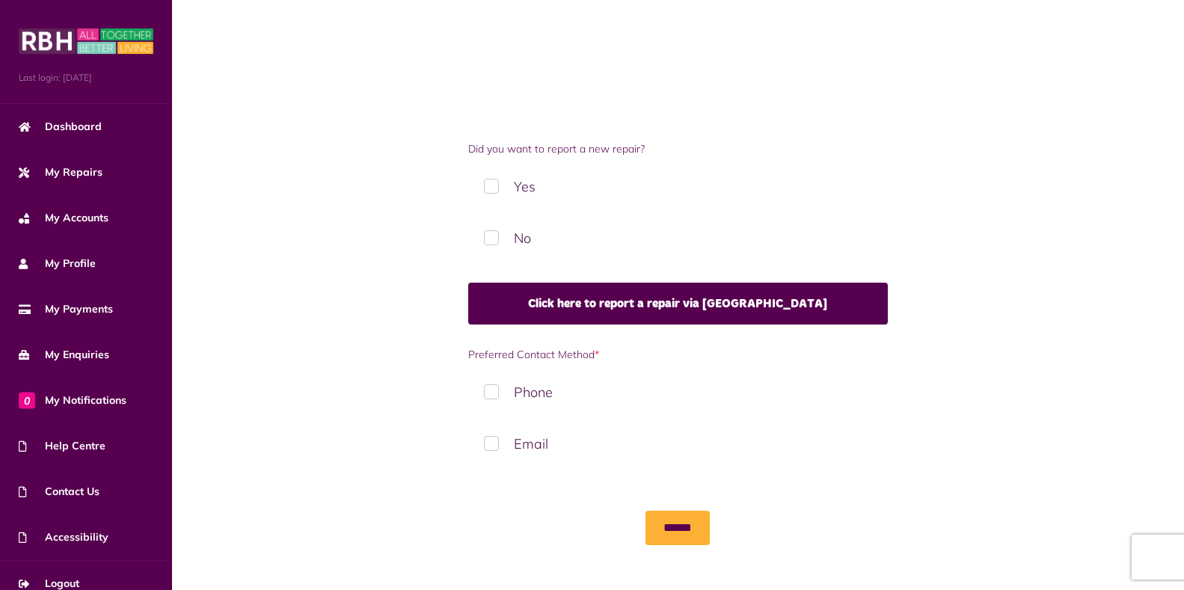
click at [492, 443] on label "Email" at bounding box center [678, 444] width 420 height 44
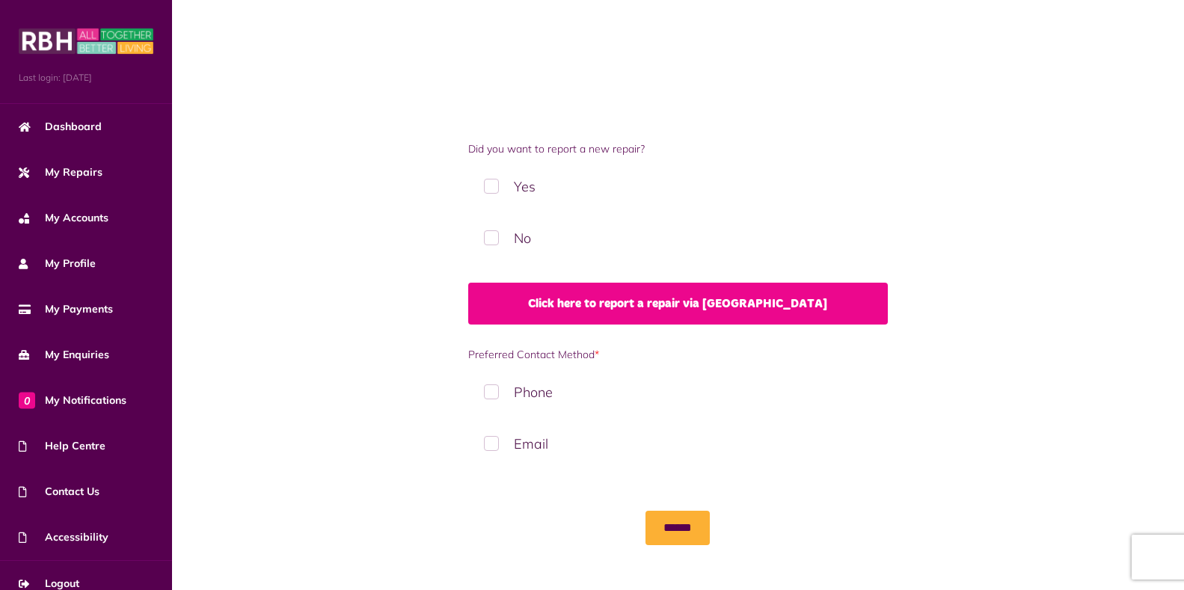
click at [657, 302] on link "Click here to report a repair via MyRBH" at bounding box center [678, 304] width 420 height 42
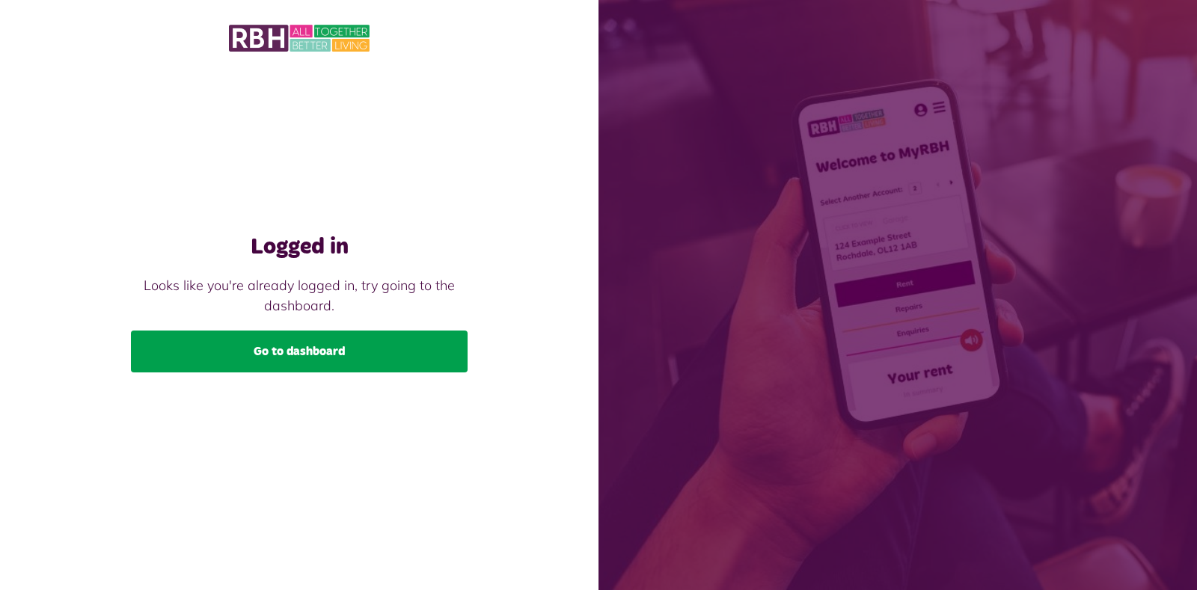
click at [288, 355] on link "Go to dashboard" at bounding box center [299, 352] width 337 height 42
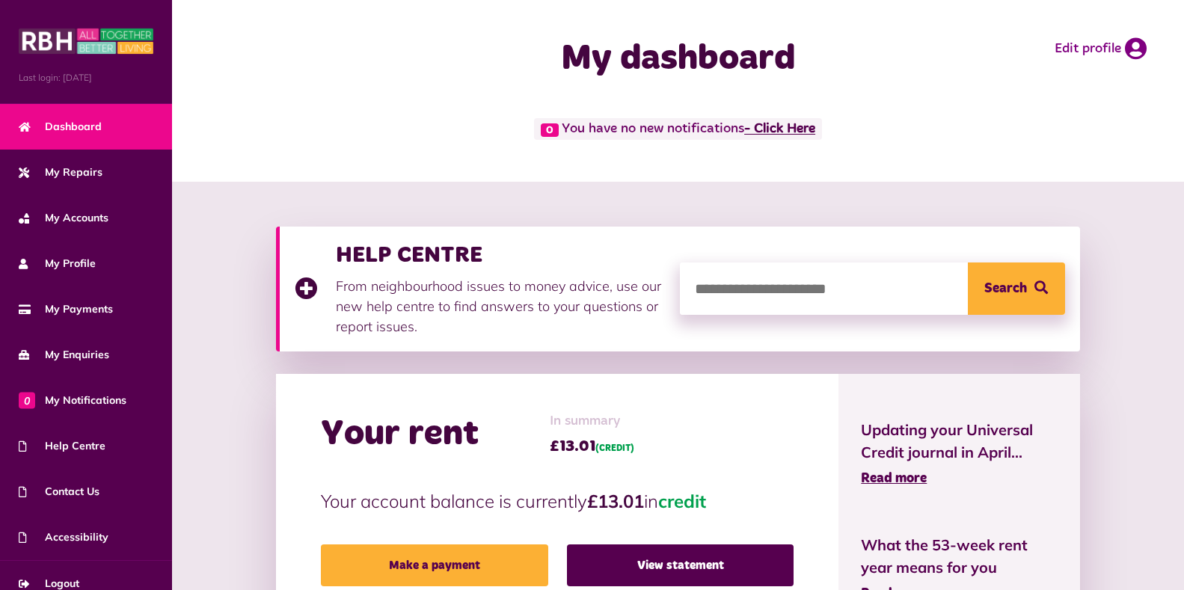
click at [783, 129] on link "- Click Here" at bounding box center [779, 129] width 71 height 13
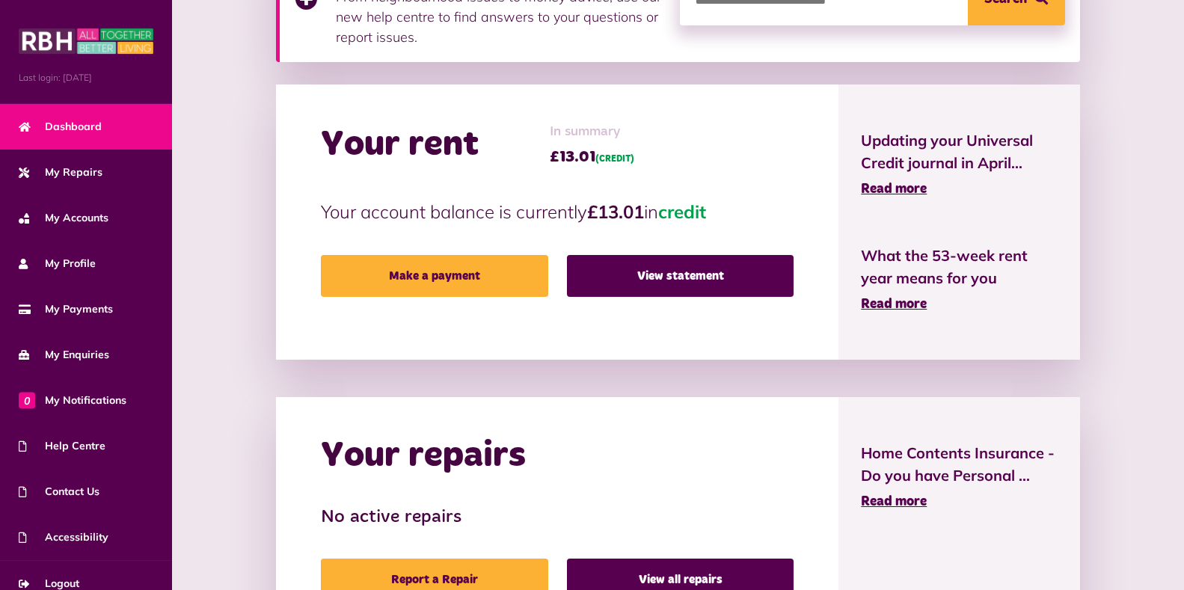
scroll to position [420, 0]
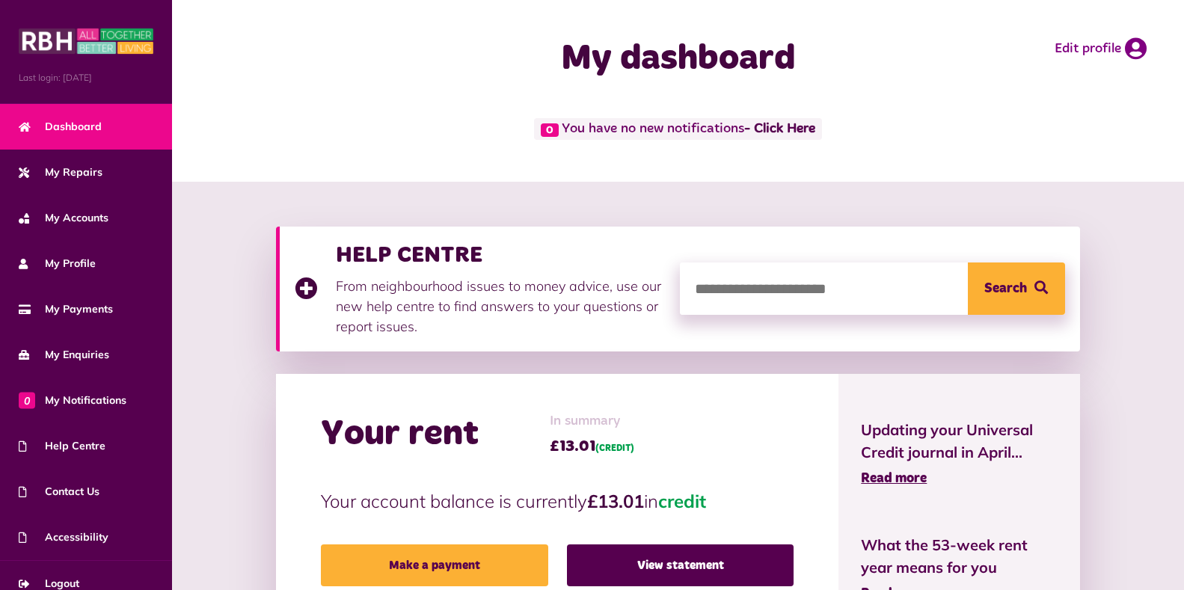
scroll to position [420, 0]
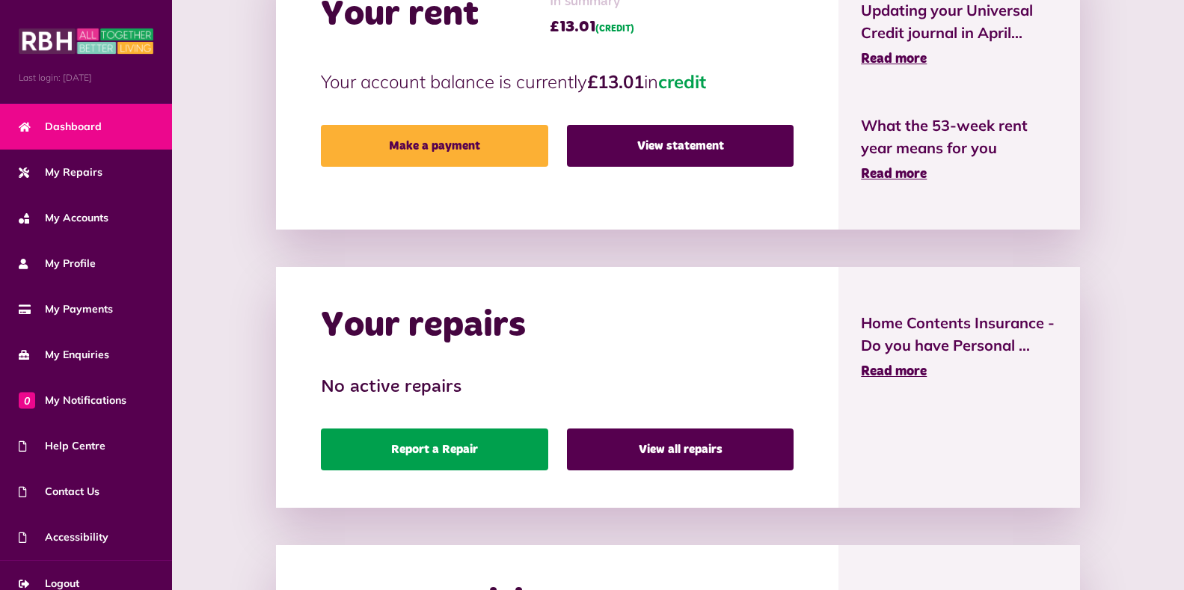
click at [423, 449] on link "Report a Repair" at bounding box center [434, 450] width 227 height 42
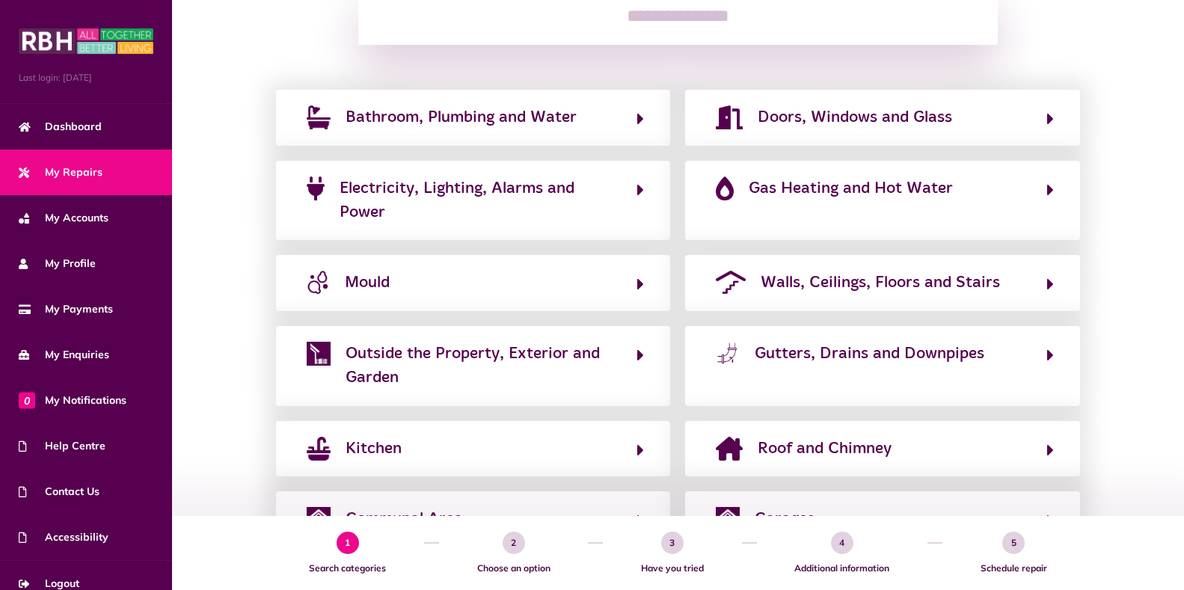
scroll to position [239, 0]
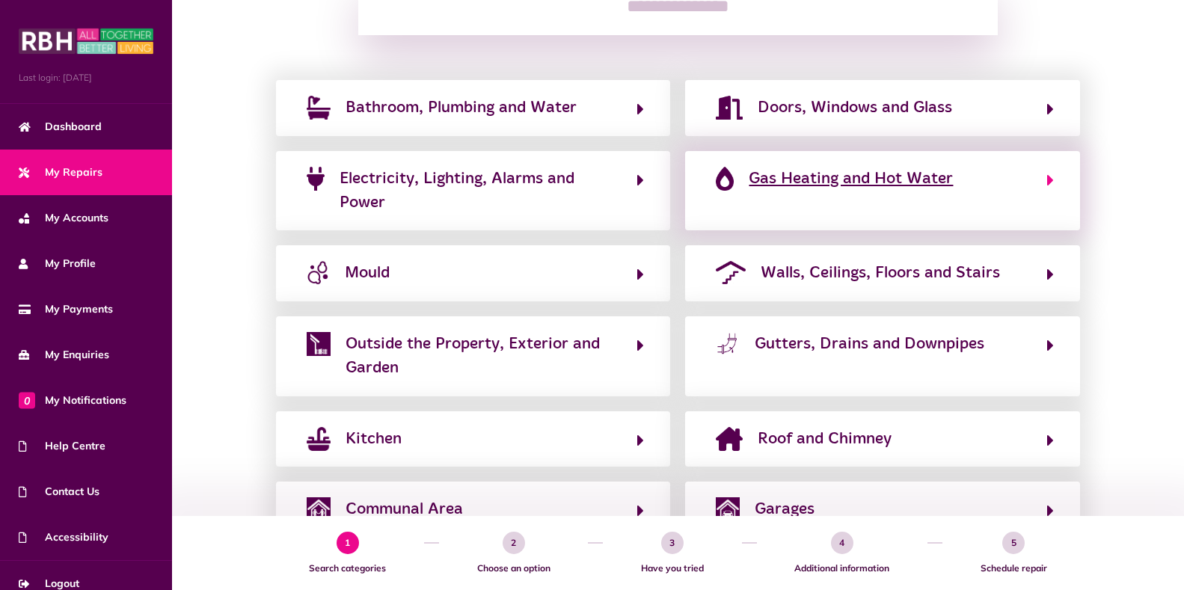
click at [823, 181] on span "Gas Heating and Hot Water" at bounding box center [851, 179] width 204 height 24
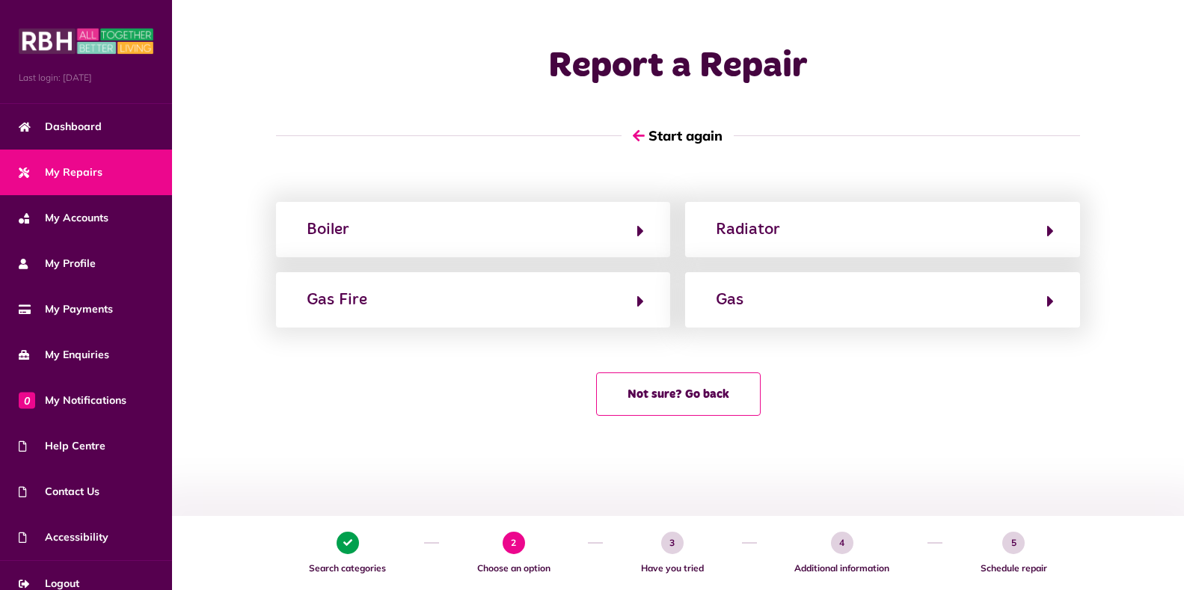
scroll to position [0, 0]
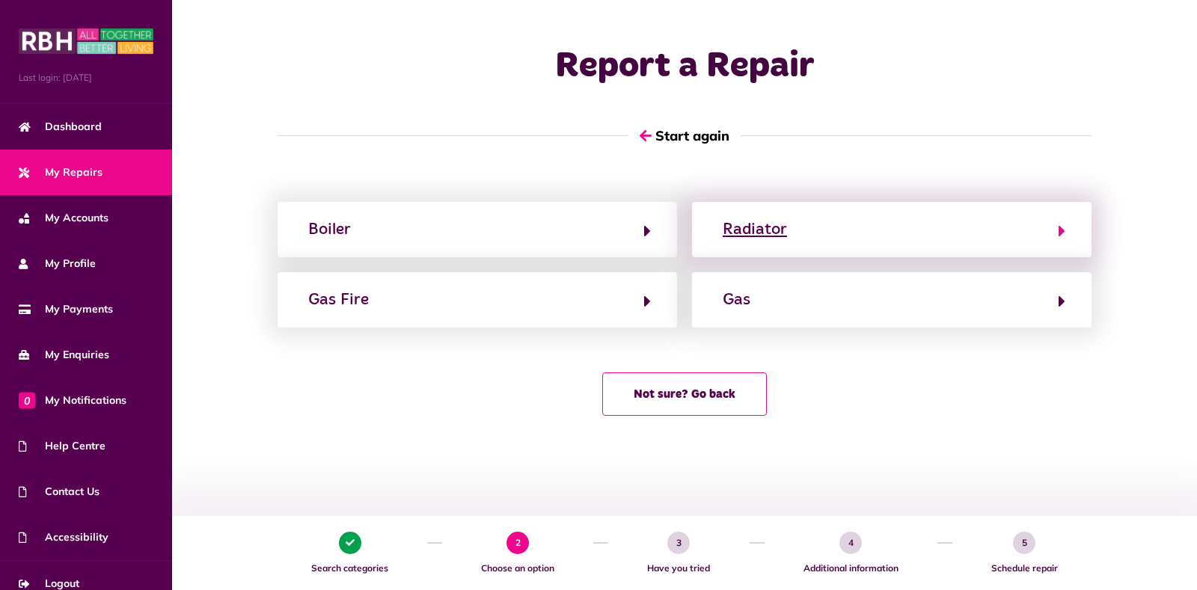
click at [752, 228] on div "Radiator" at bounding box center [755, 230] width 64 height 24
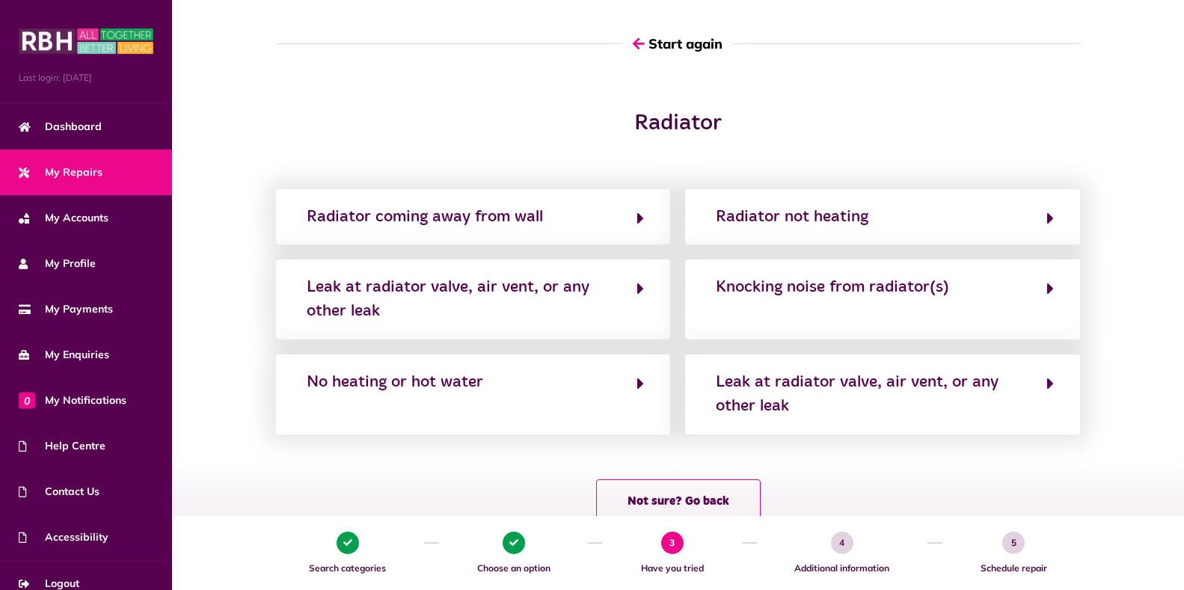
scroll to position [120, 0]
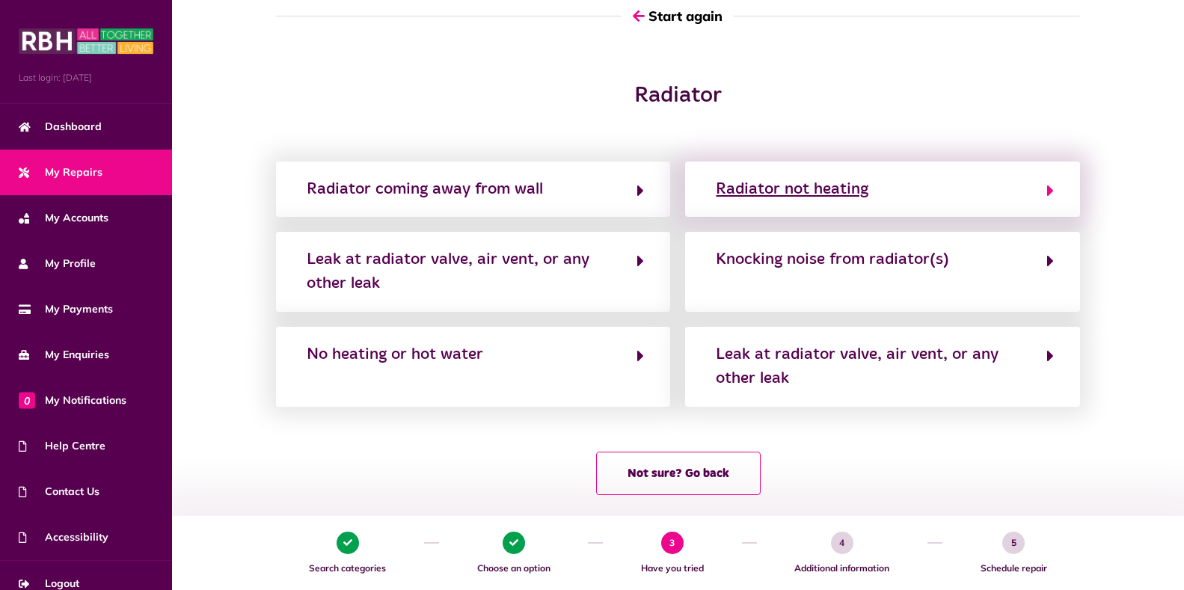
click at [803, 192] on div "Radiator not heating" at bounding box center [792, 189] width 153 height 24
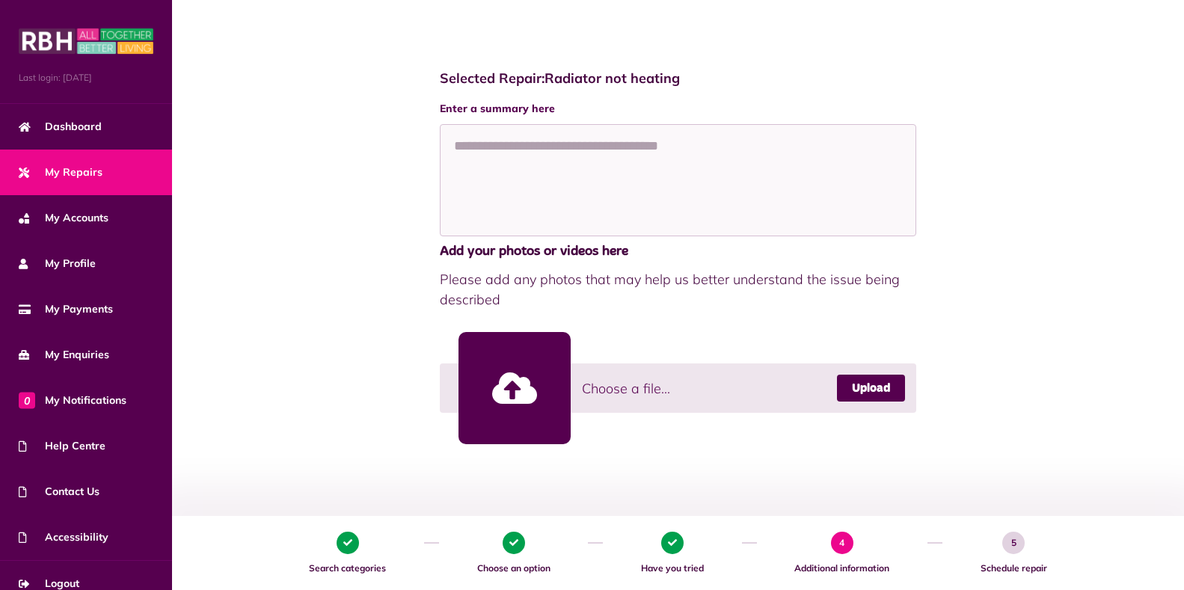
scroll to position [150, 0]
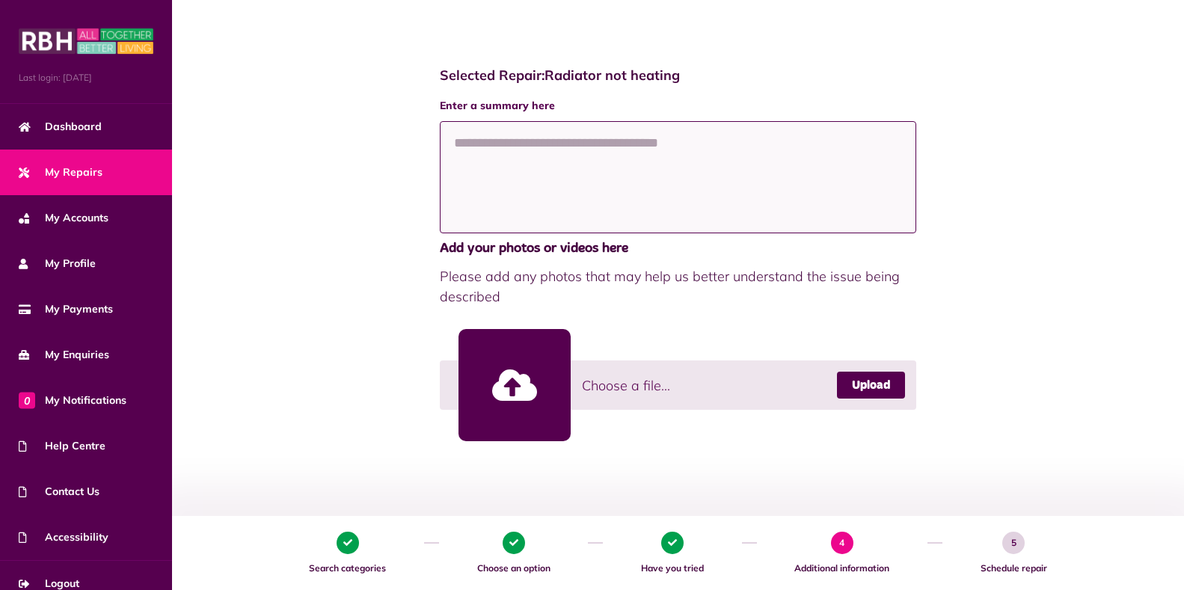
click at [455, 141] on textarea at bounding box center [678, 177] width 477 height 112
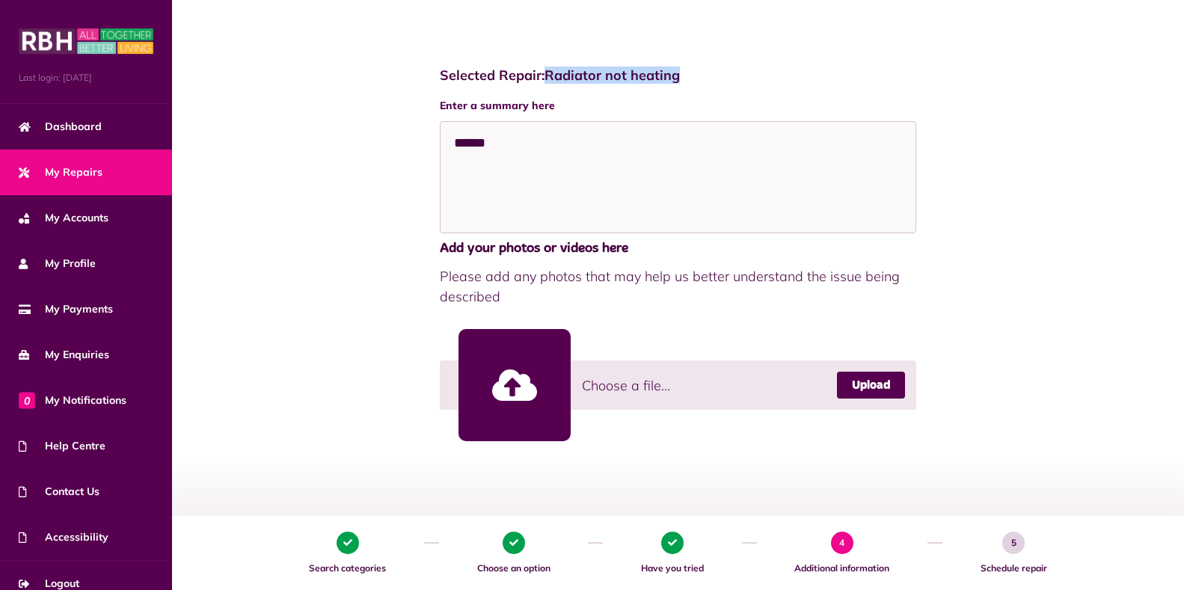
drag, startPoint x: 683, startPoint y: 74, endPoint x: 551, endPoint y: 72, distance: 131.7
click at [551, 72] on h4 "Selected Repair: Radiator not heating" at bounding box center [678, 75] width 477 height 16
copy h4 "Radiator not heating"
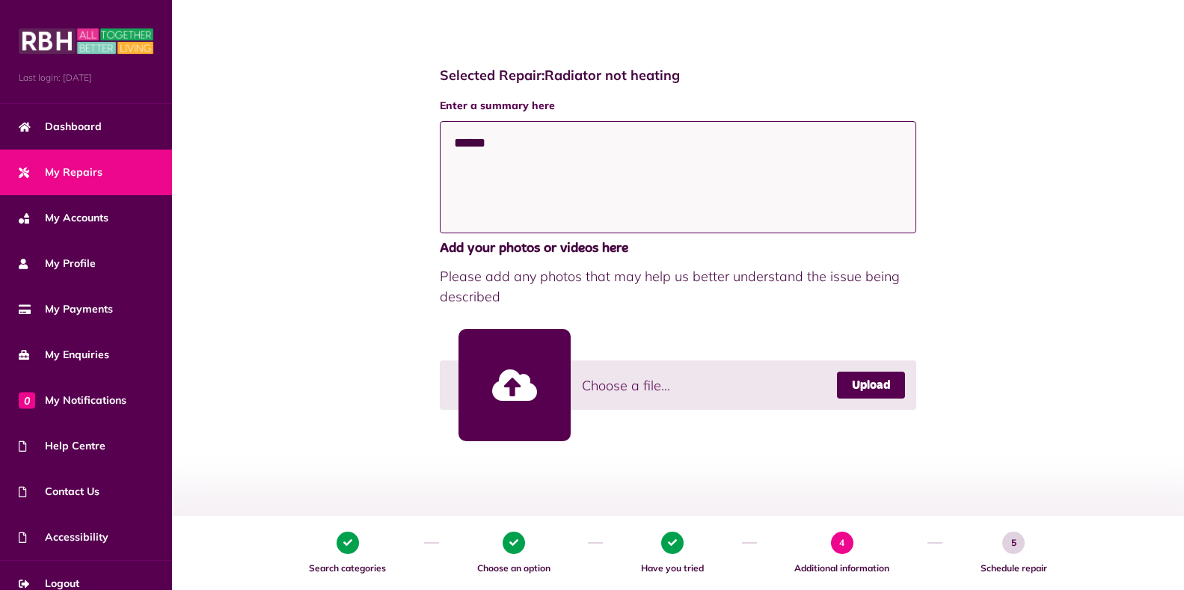
click at [493, 143] on textarea "******" at bounding box center [678, 177] width 477 height 112
paste textarea "**********"
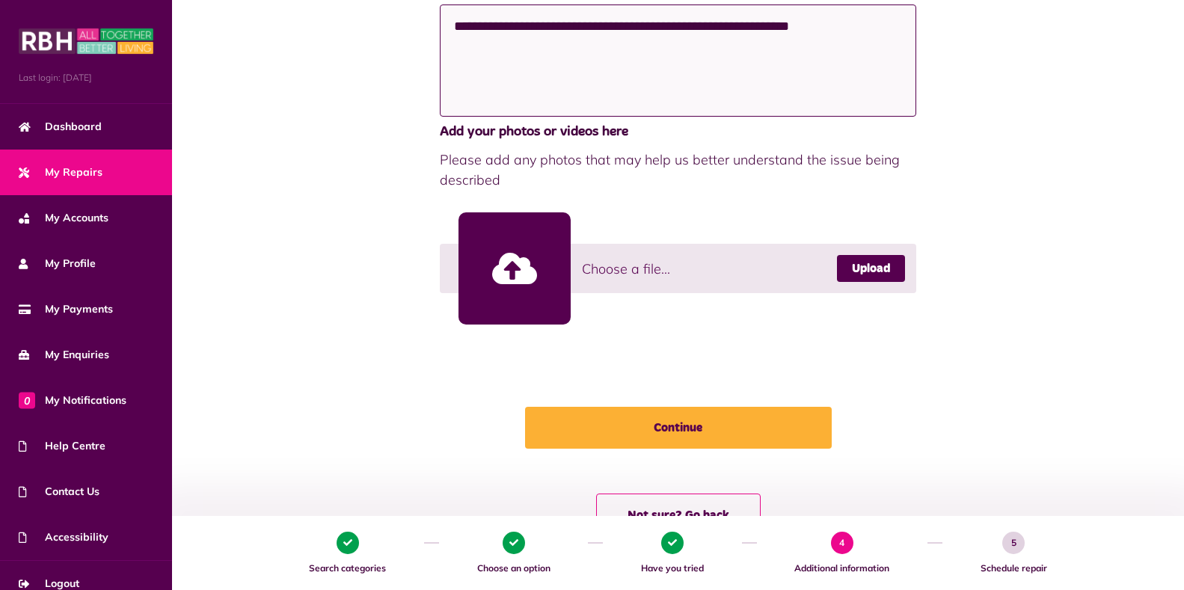
scroll to position [269, 0]
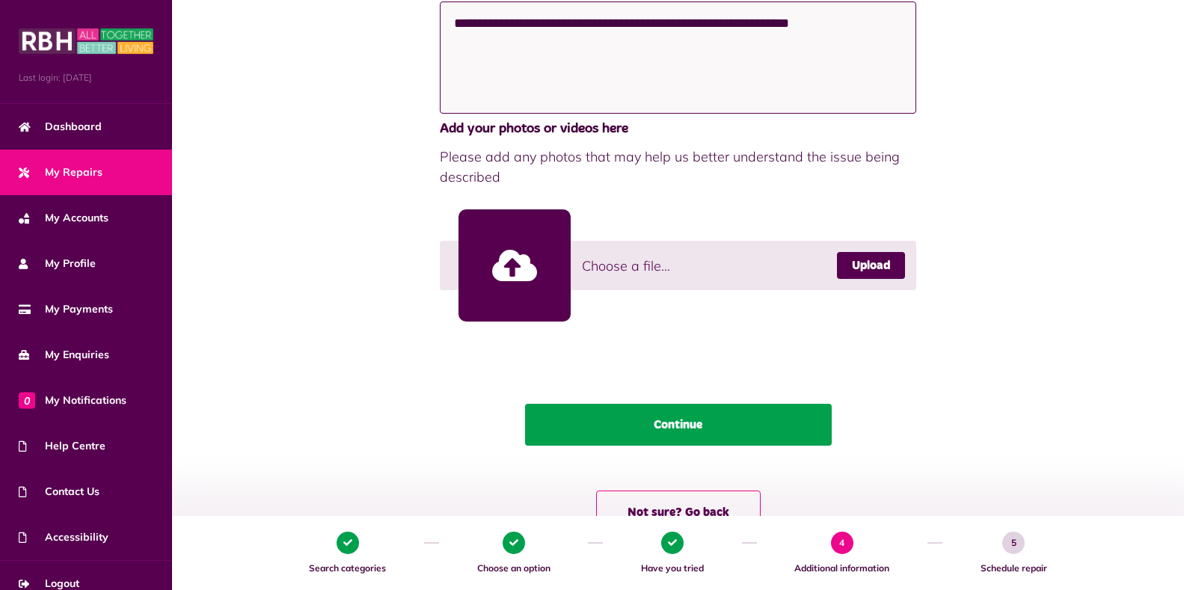
type textarea "**********"
click at [675, 424] on button "Continue" at bounding box center [678, 425] width 307 height 42
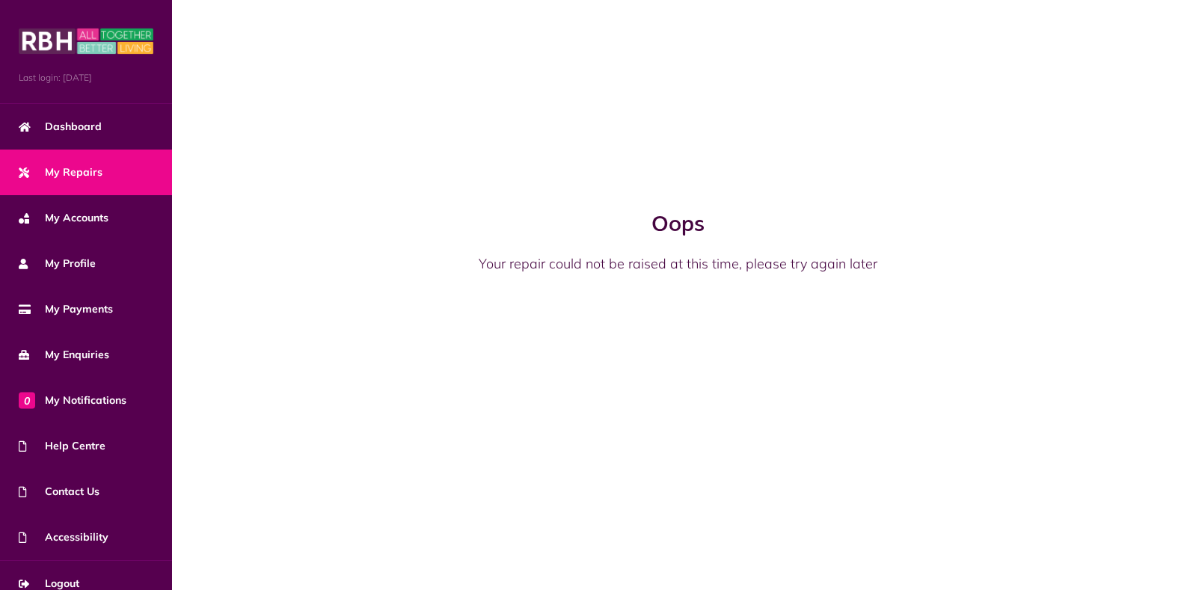
scroll to position [0, 0]
